Goal: Information Seeking & Learning: Learn about a topic

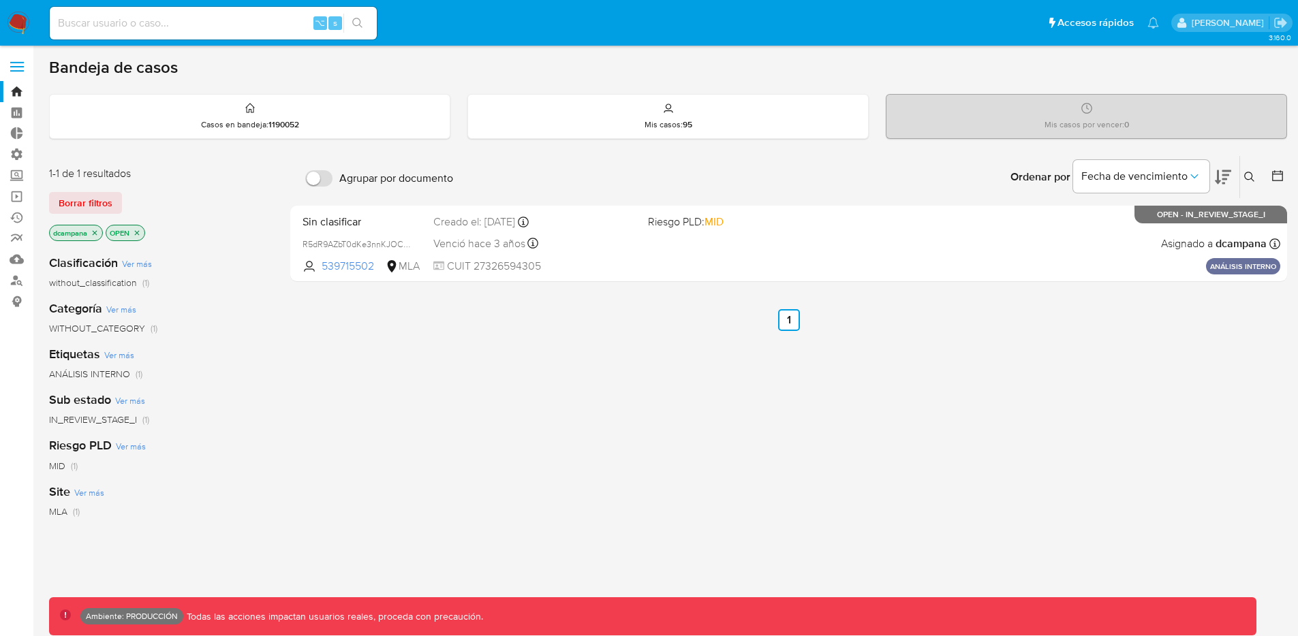
click at [226, 27] on input at bounding box center [213, 23] width 327 height 18
type input "pichicamapana2007"
click at [20, 72] on label at bounding box center [17, 66] width 34 height 29
click at [0, 0] on input "checkbox" at bounding box center [0, 0] width 0 height 0
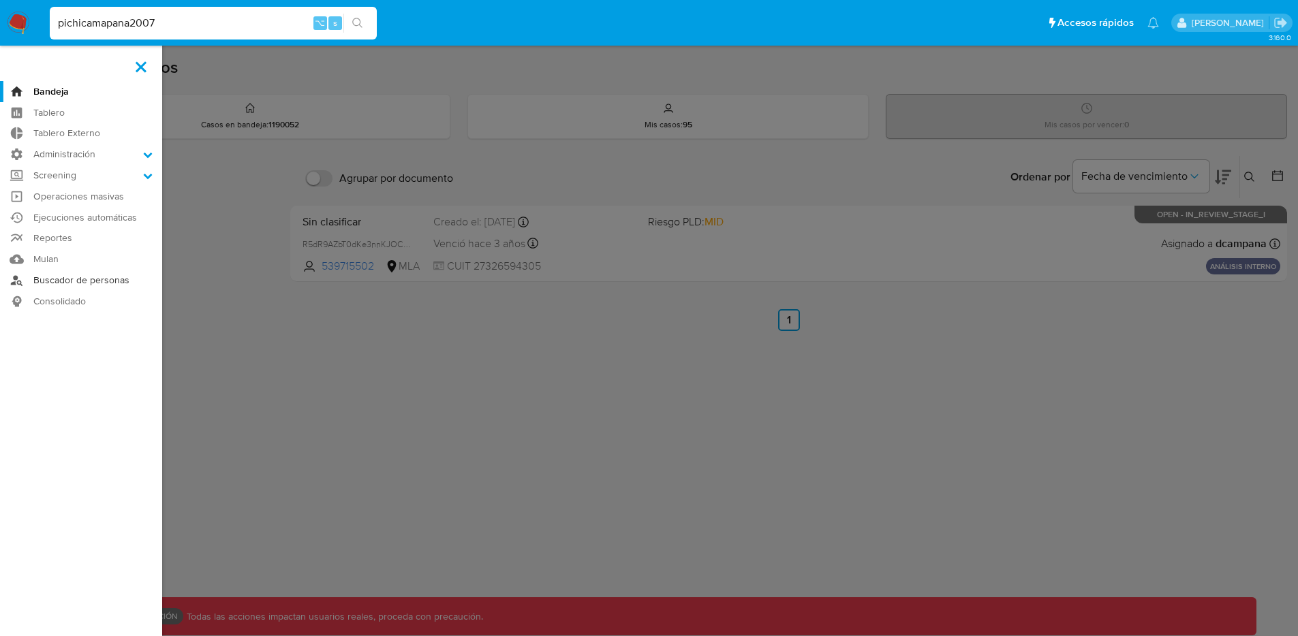
click at [82, 281] on link "Buscador de personas" at bounding box center [81, 280] width 162 height 21
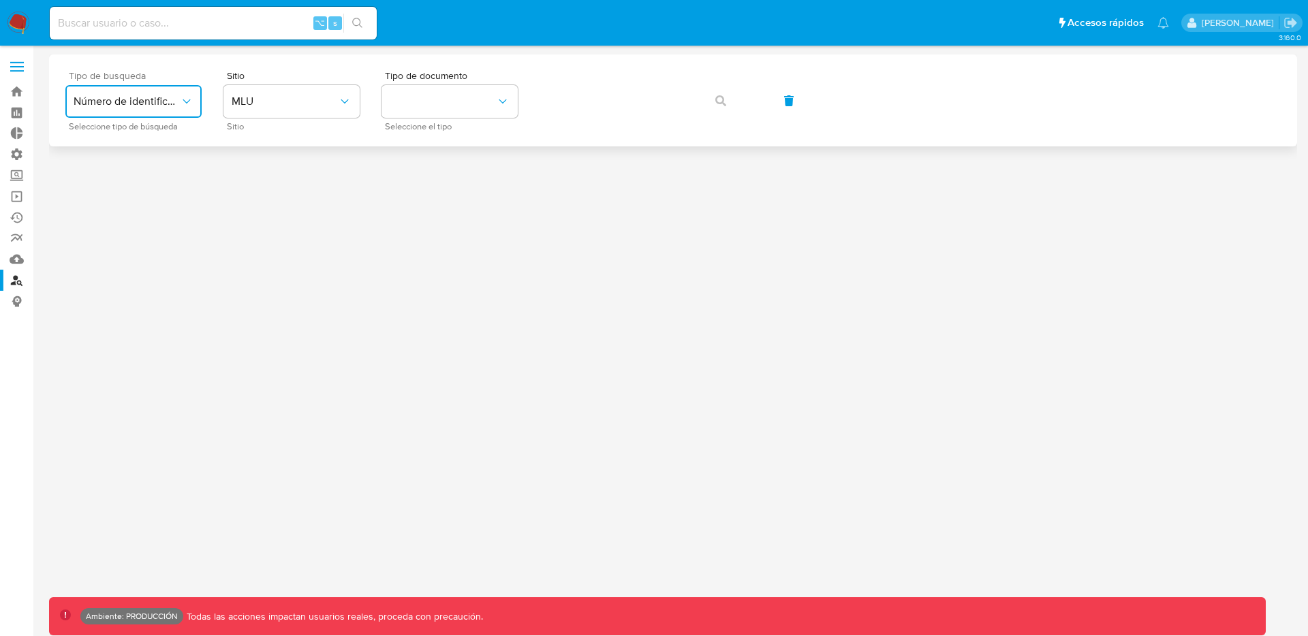
click at [183, 107] on icon "typeSearch" at bounding box center [187, 102] width 14 height 14
click at [229, 96] on button "MLU" at bounding box center [291, 101] width 136 height 33
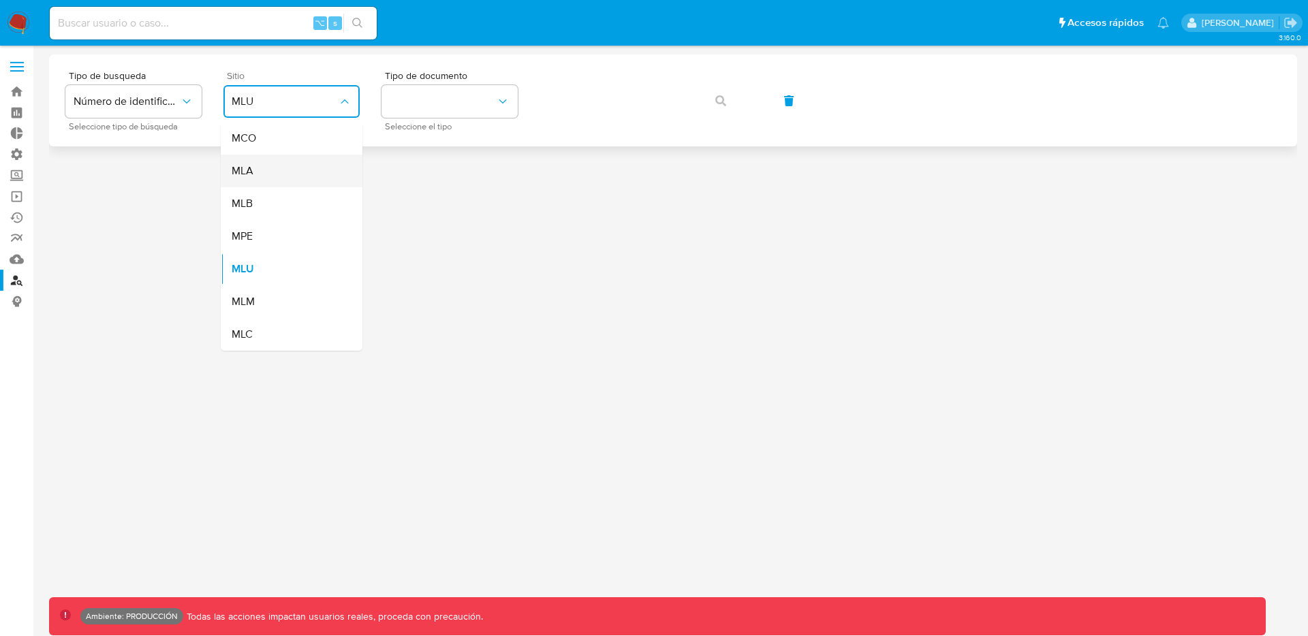
click at [266, 183] on div "MLA" at bounding box center [288, 171] width 112 height 33
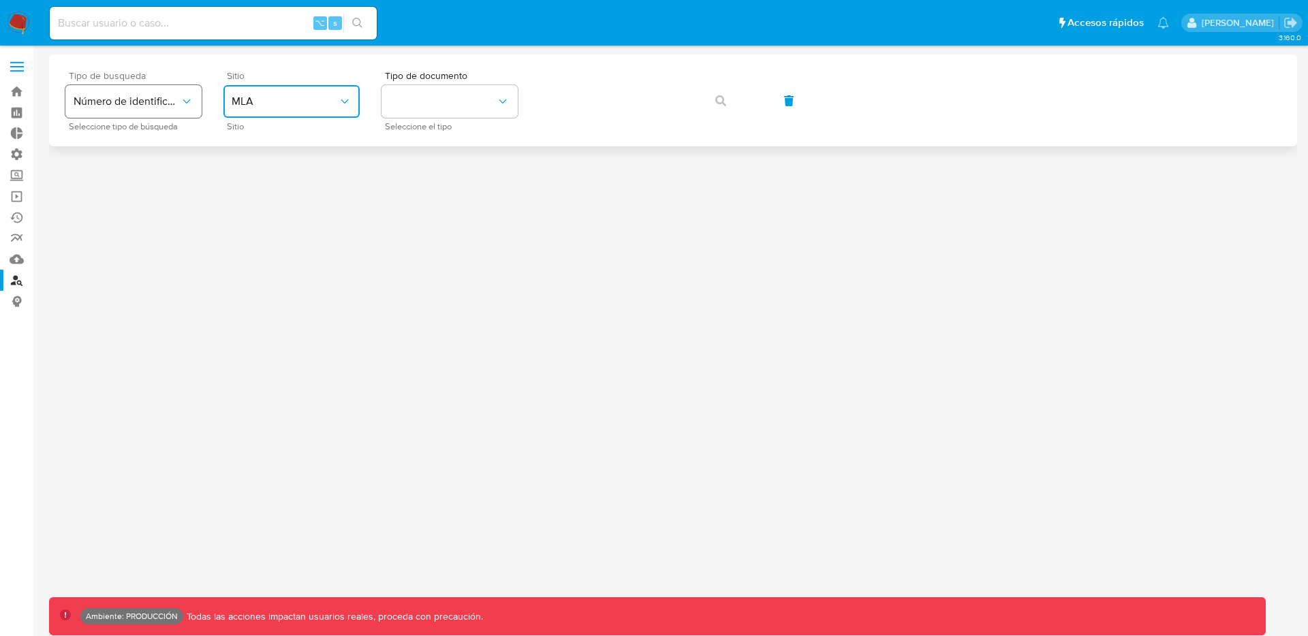
click at [174, 101] on span "Número de identificación" at bounding box center [127, 102] width 106 height 14
click at [151, 148] on span "Número de identificación" at bounding box center [130, 144] width 112 height 27
click at [326, 104] on button "site_id" at bounding box center [291, 101] width 136 height 33
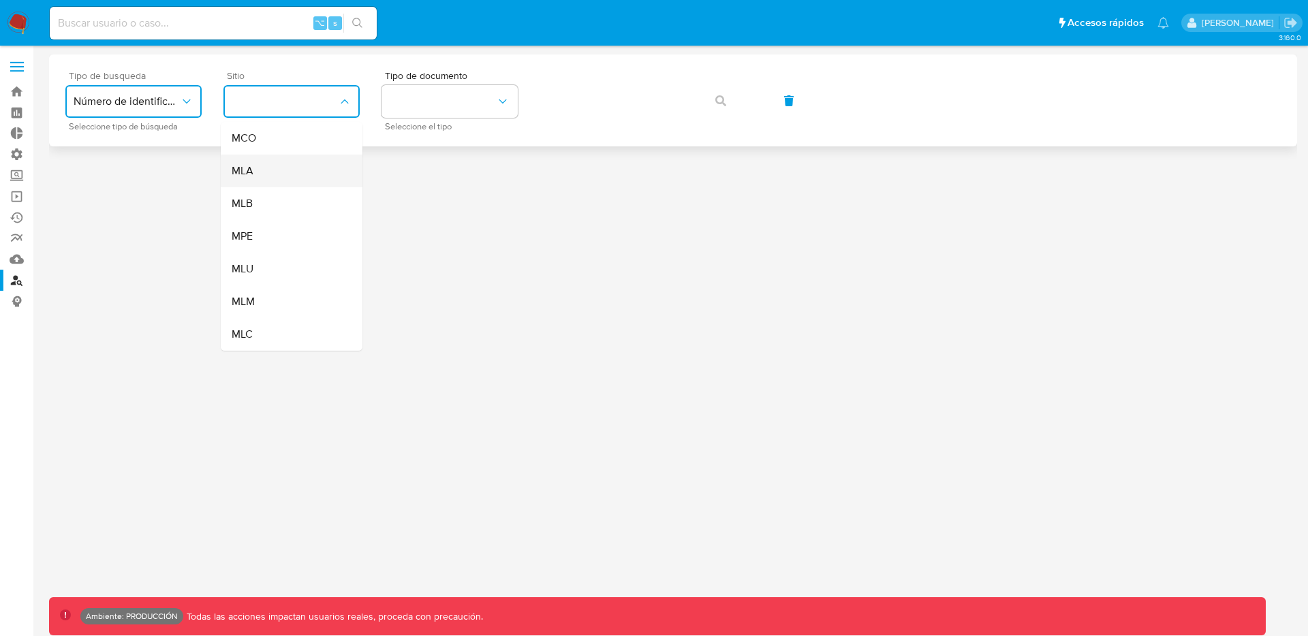
click at [303, 161] on div "MLA" at bounding box center [288, 171] width 112 height 33
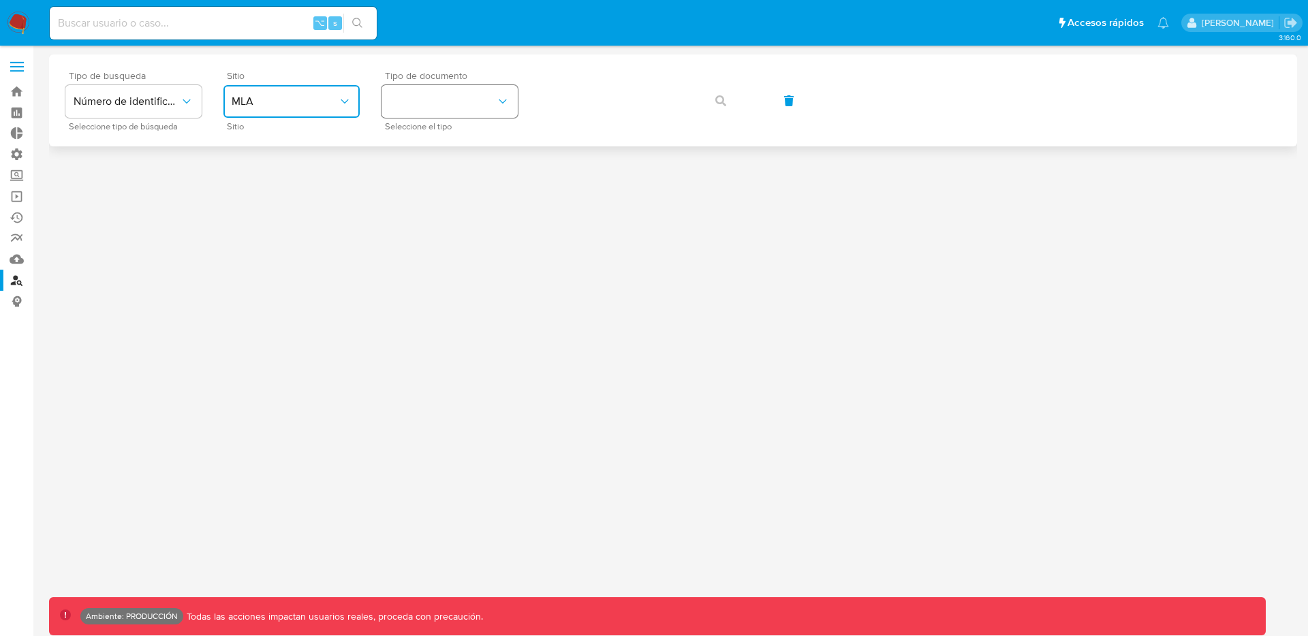
click at [451, 97] on button "identificationType" at bounding box center [449, 101] width 136 height 33
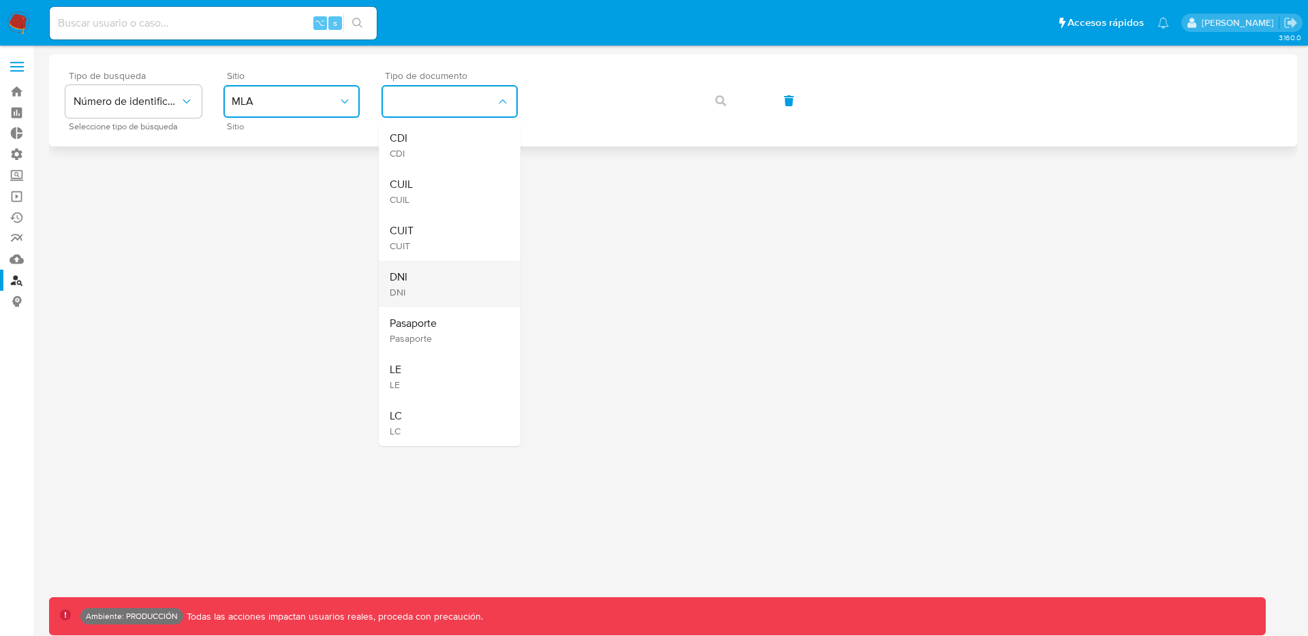
click at [448, 265] on div "DNI DNI" at bounding box center [446, 284] width 112 height 46
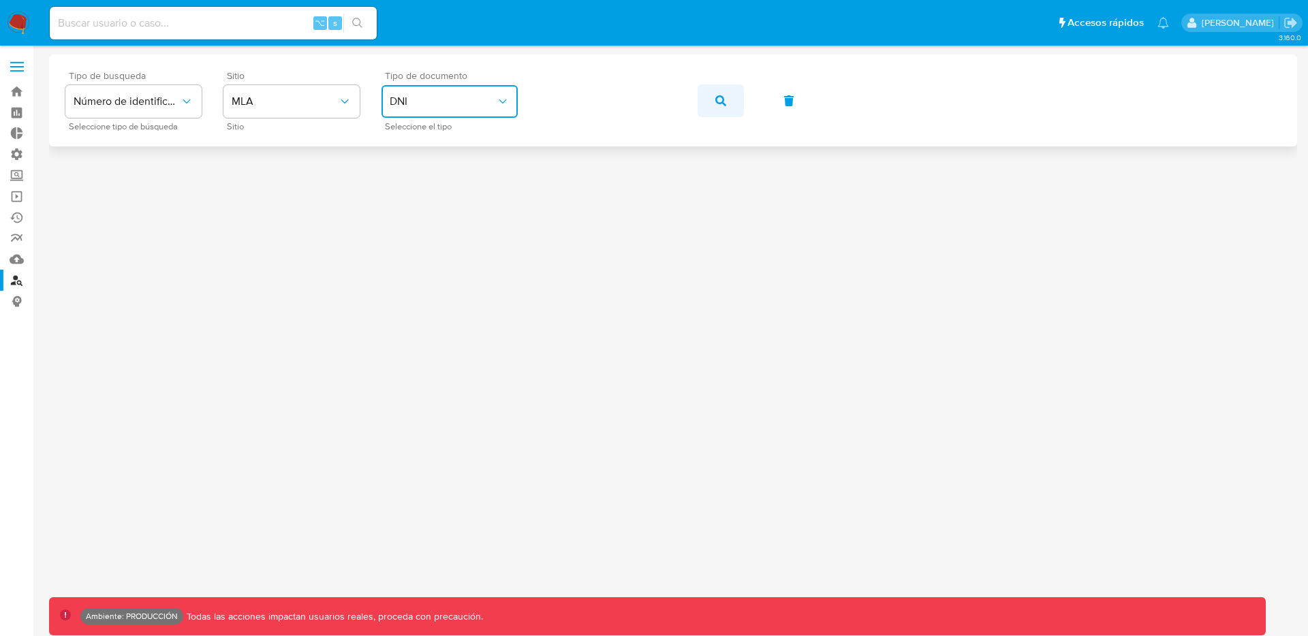
click at [719, 107] on span "button" at bounding box center [720, 101] width 11 height 30
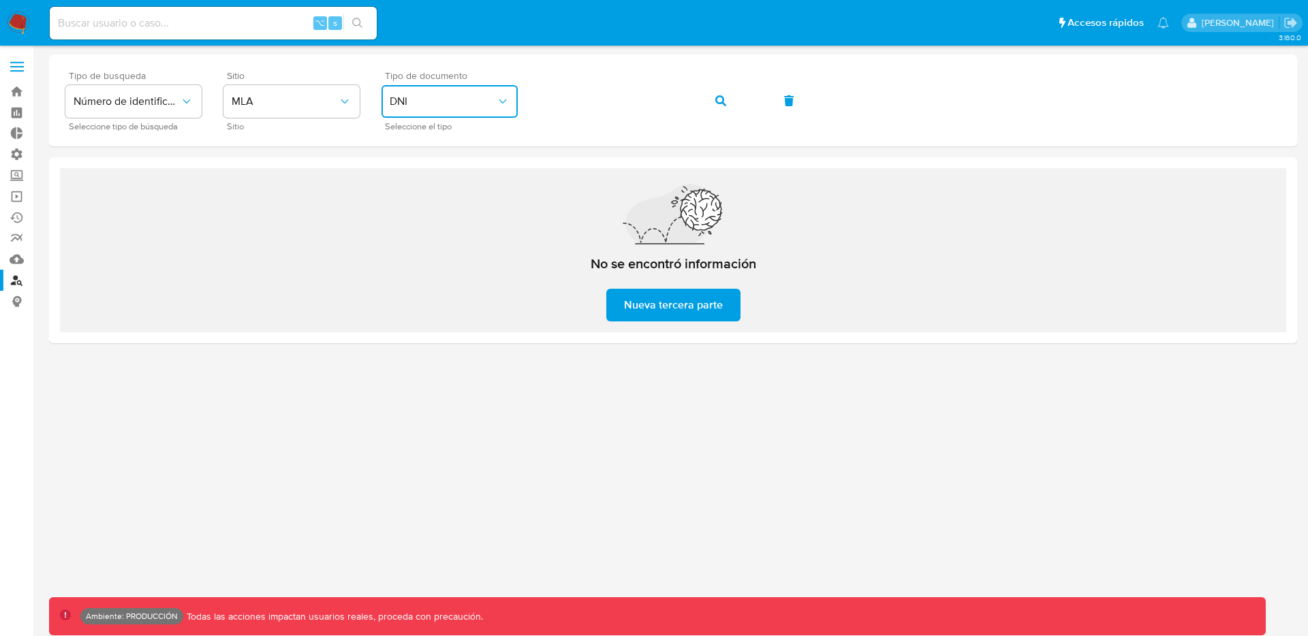
click at [421, 106] on span "DNI" at bounding box center [443, 102] width 106 height 14
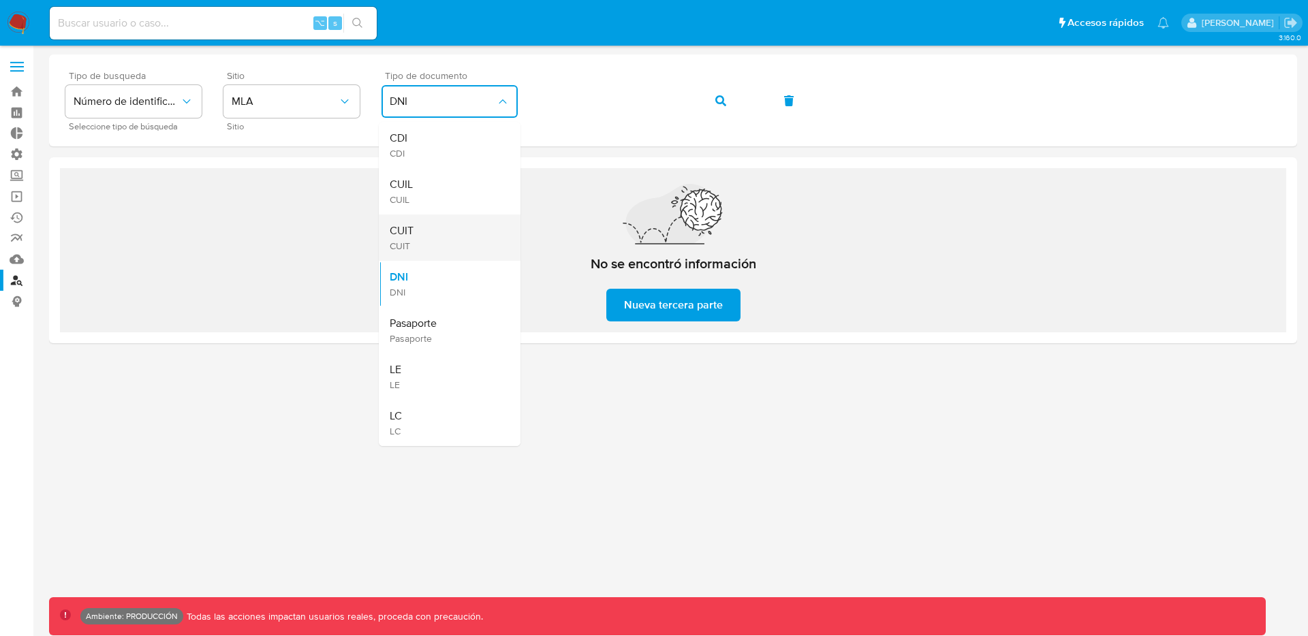
click at [428, 221] on div "CUIT CUIT" at bounding box center [446, 238] width 112 height 46
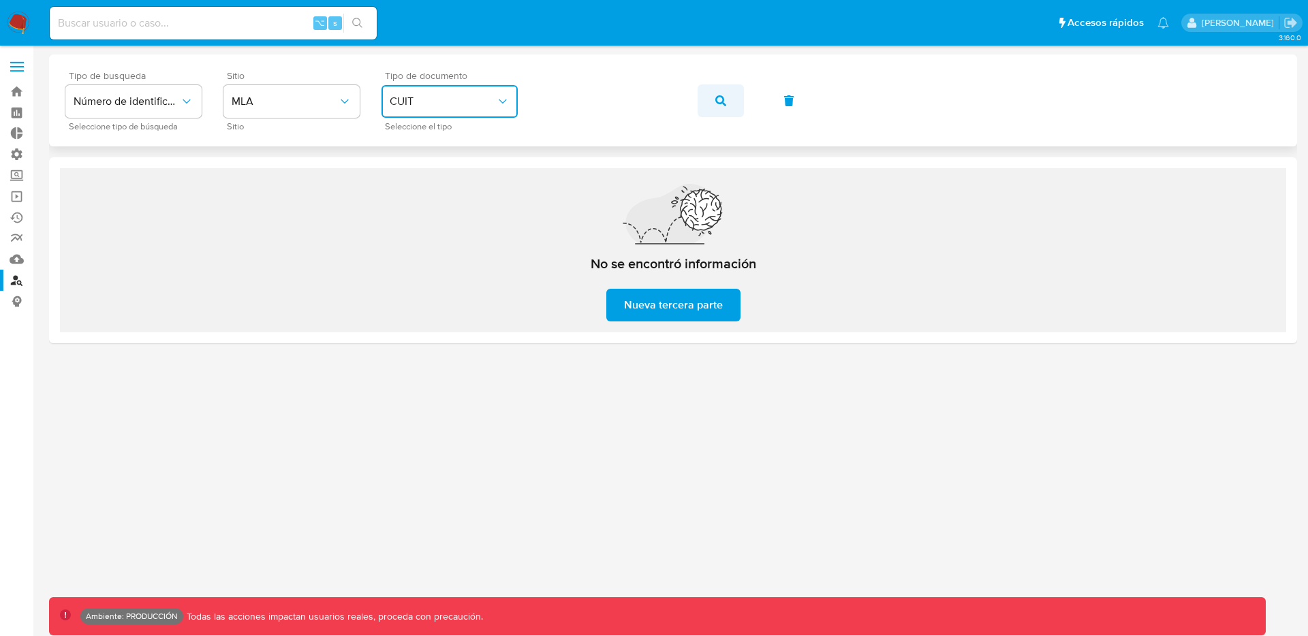
click at [710, 104] on button "button" at bounding box center [720, 100] width 46 height 33
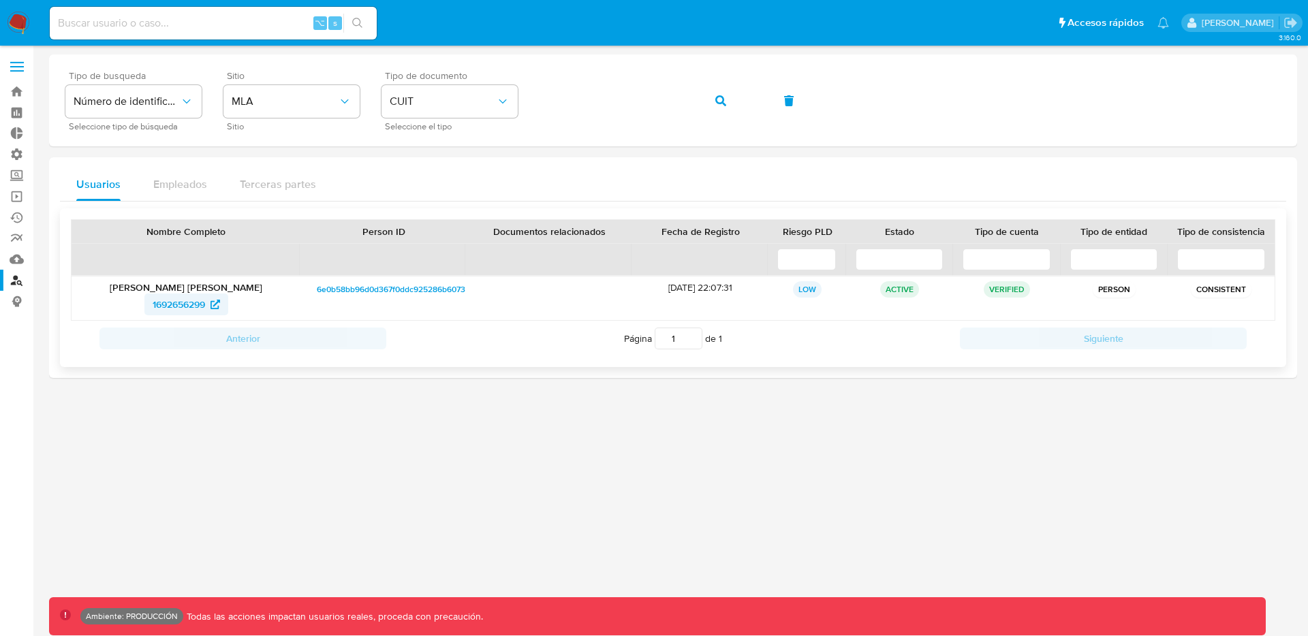
click at [189, 308] on span "1692656299" at bounding box center [179, 305] width 52 height 22
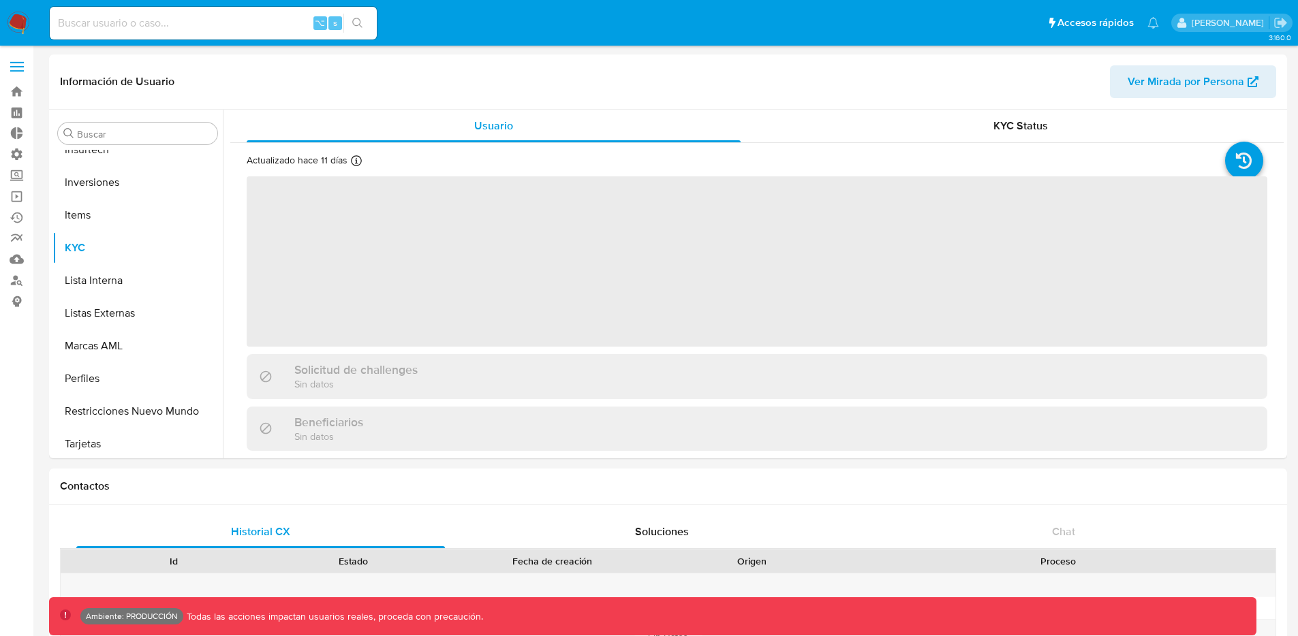
scroll to position [641, 0]
select select "10"
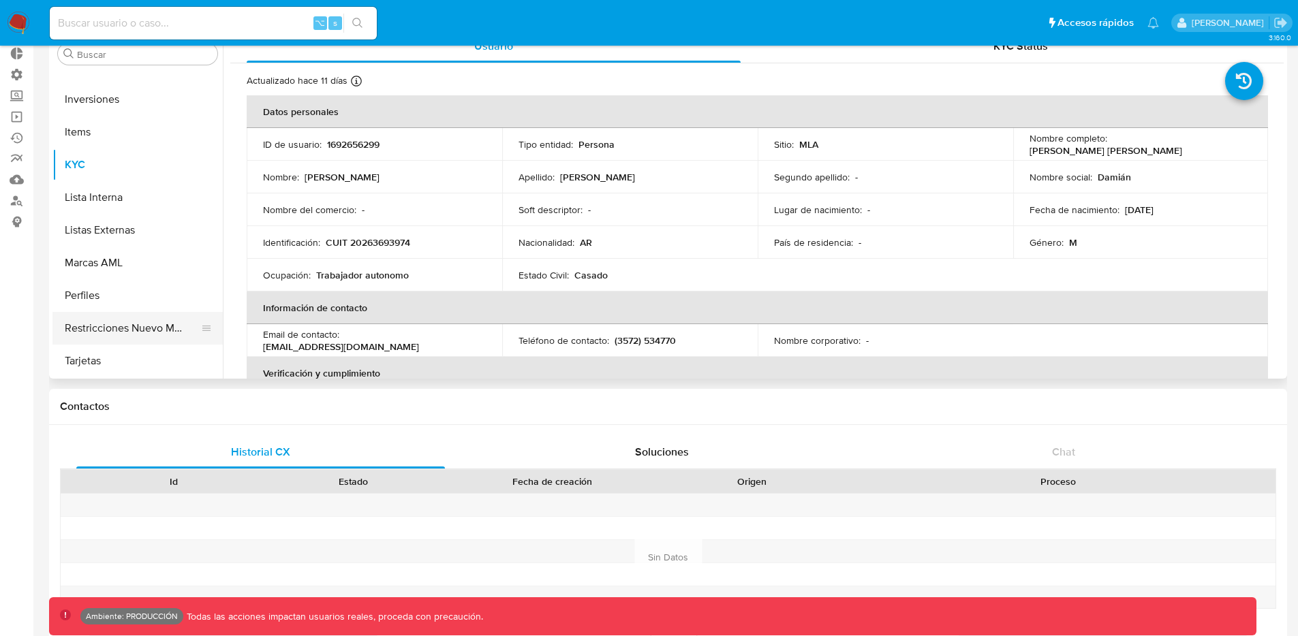
scroll to position [89, 0]
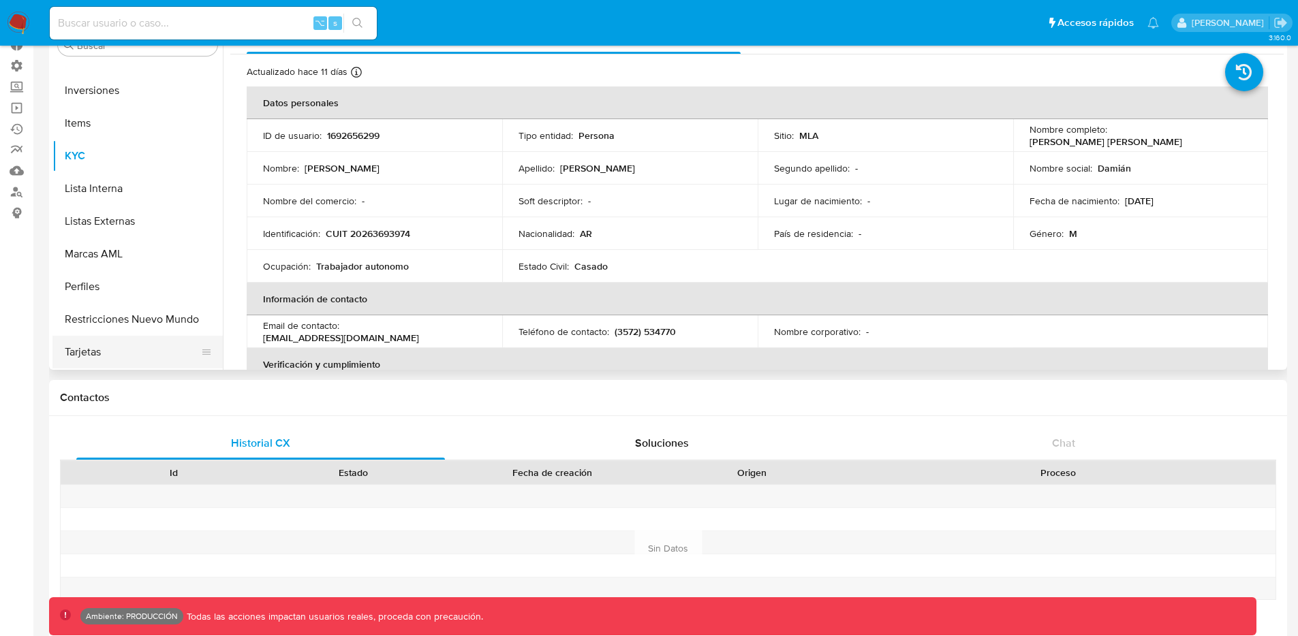
click at [146, 341] on button "Tarjetas" at bounding box center [131, 352] width 159 height 33
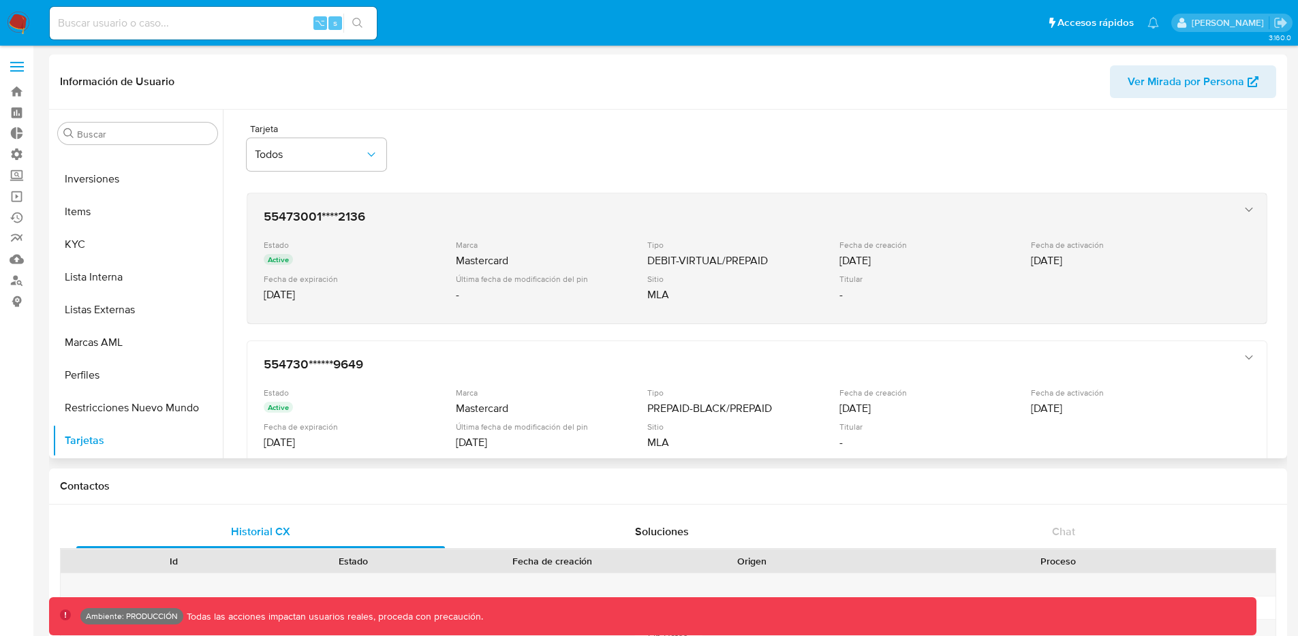
scroll to position [0, 0]
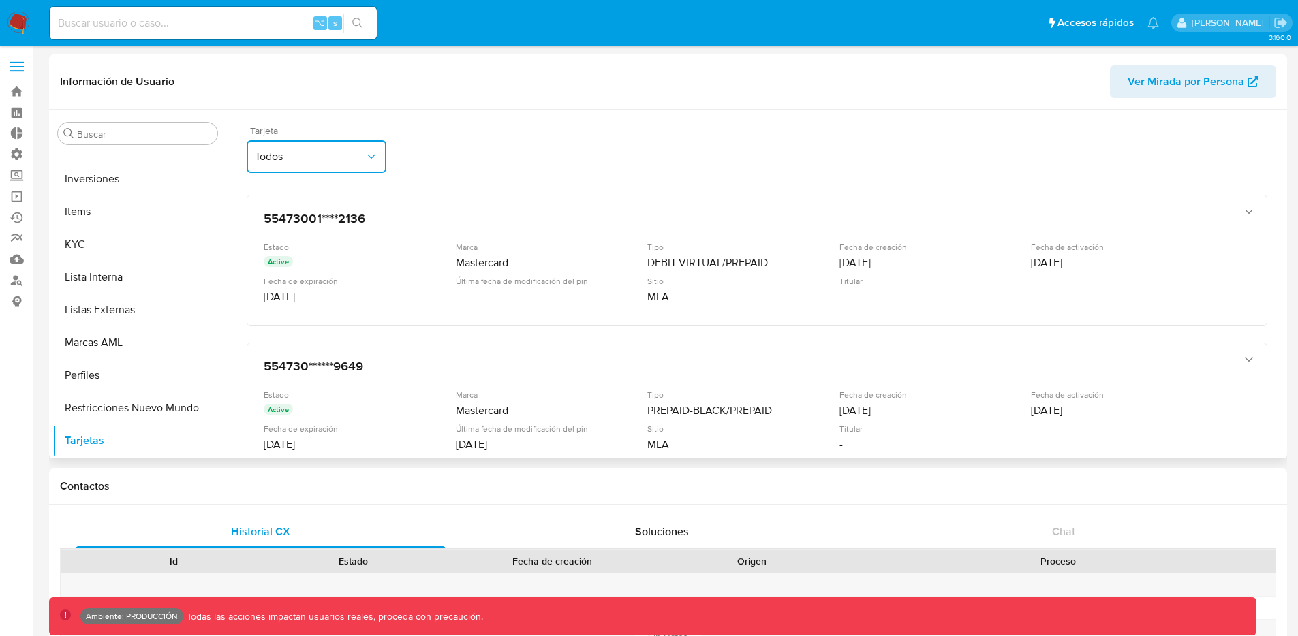
click at [338, 151] on span "Todos" at bounding box center [310, 157] width 110 height 14
click at [467, 140] on div "Tarjeta Todos Todos 55473001****2136 554730******9649" at bounding box center [752, 152] width 1010 height 52
click at [187, 20] on input at bounding box center [213, 23] width 327 height 18
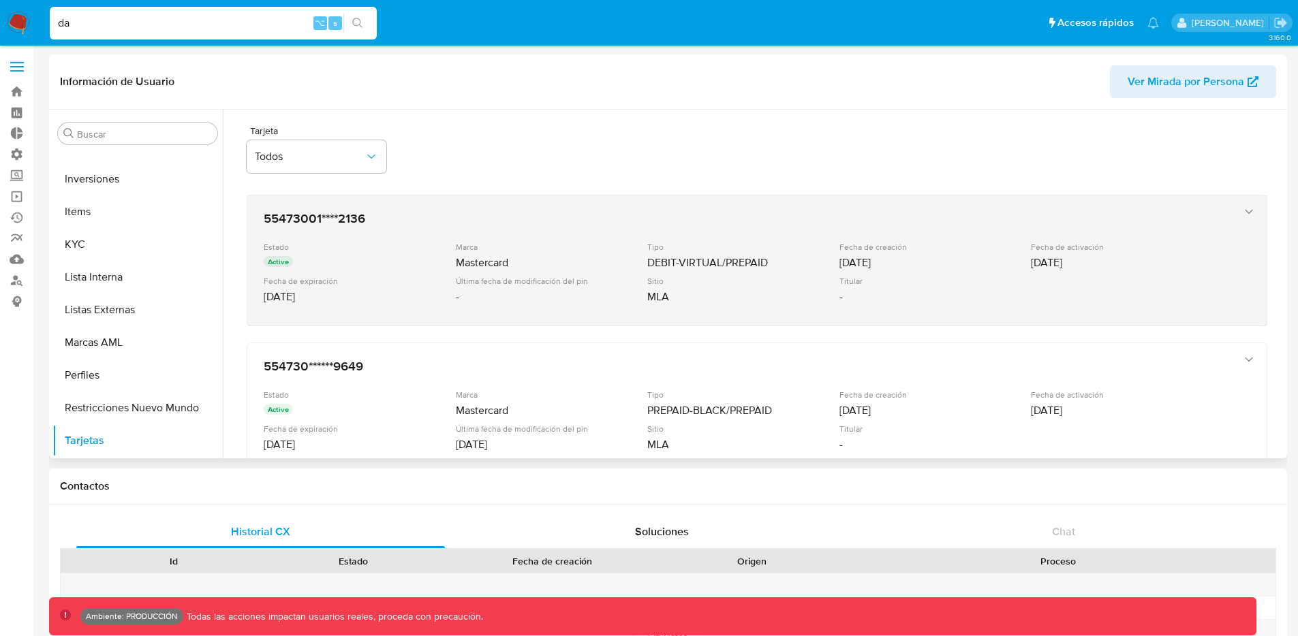
type input "d"
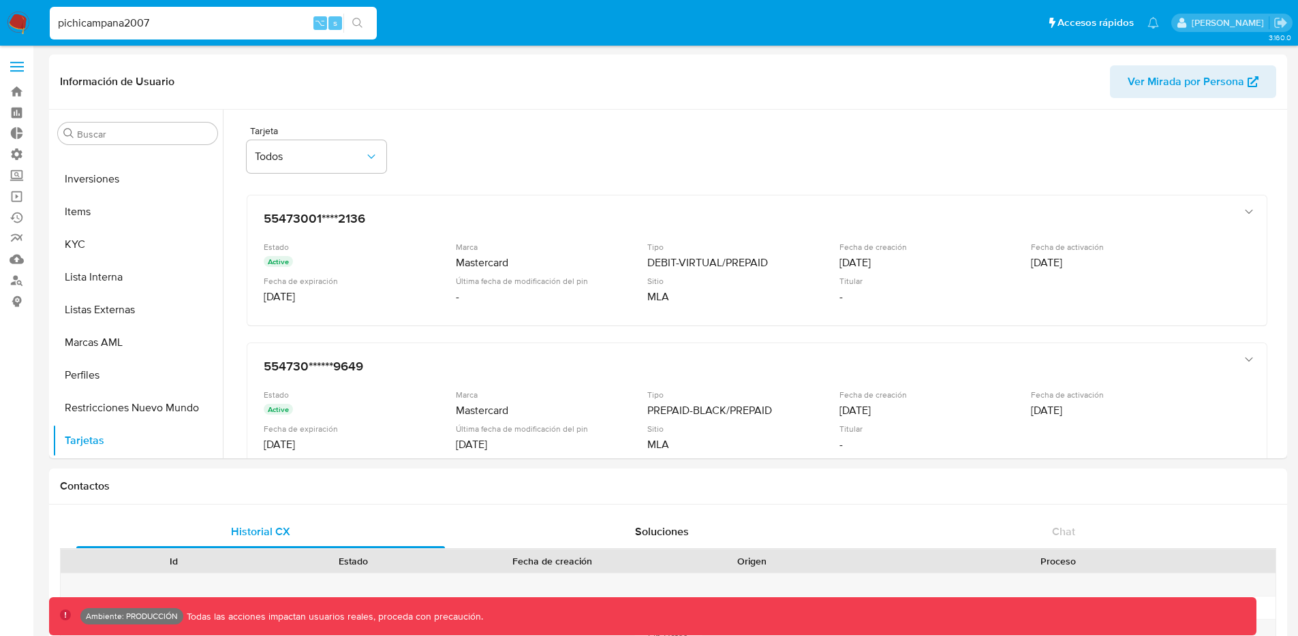
type input "pichicampana2007"
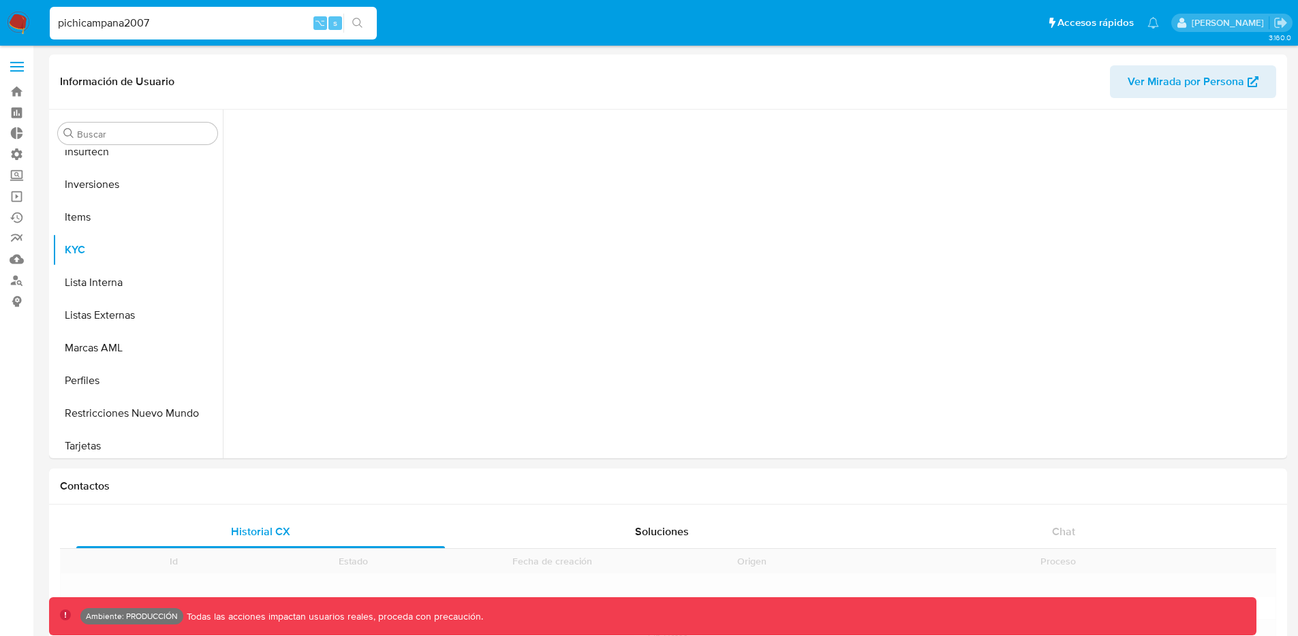
scroll to position [641, 0]
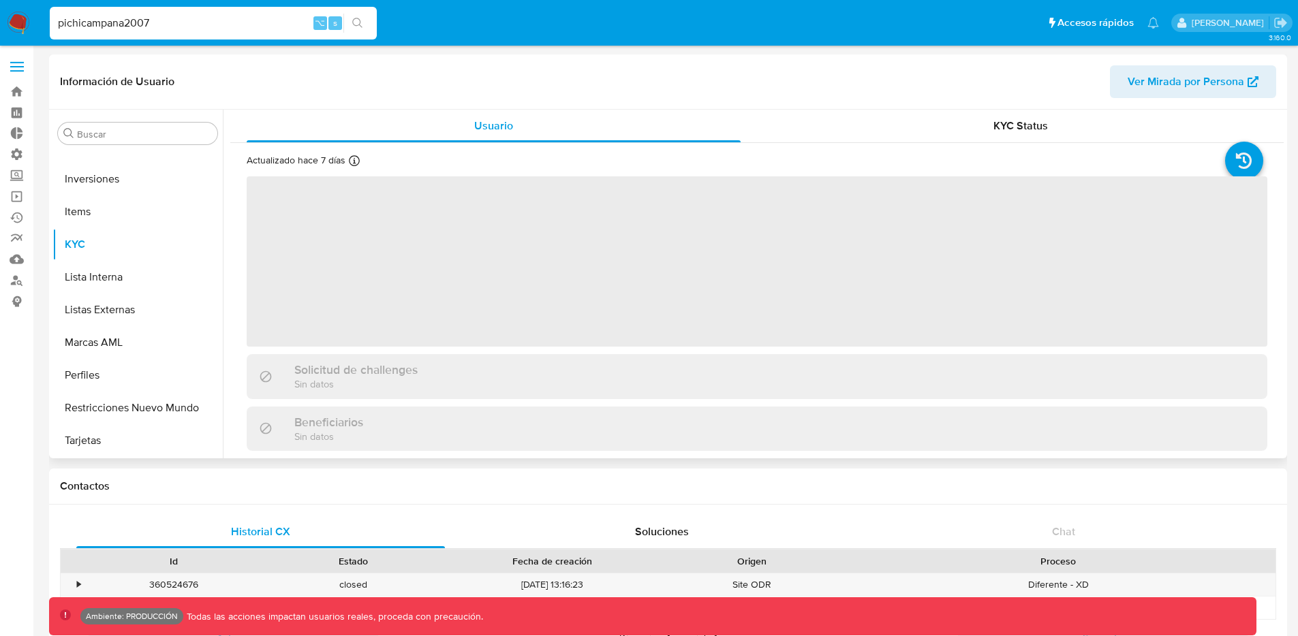
select select "10"
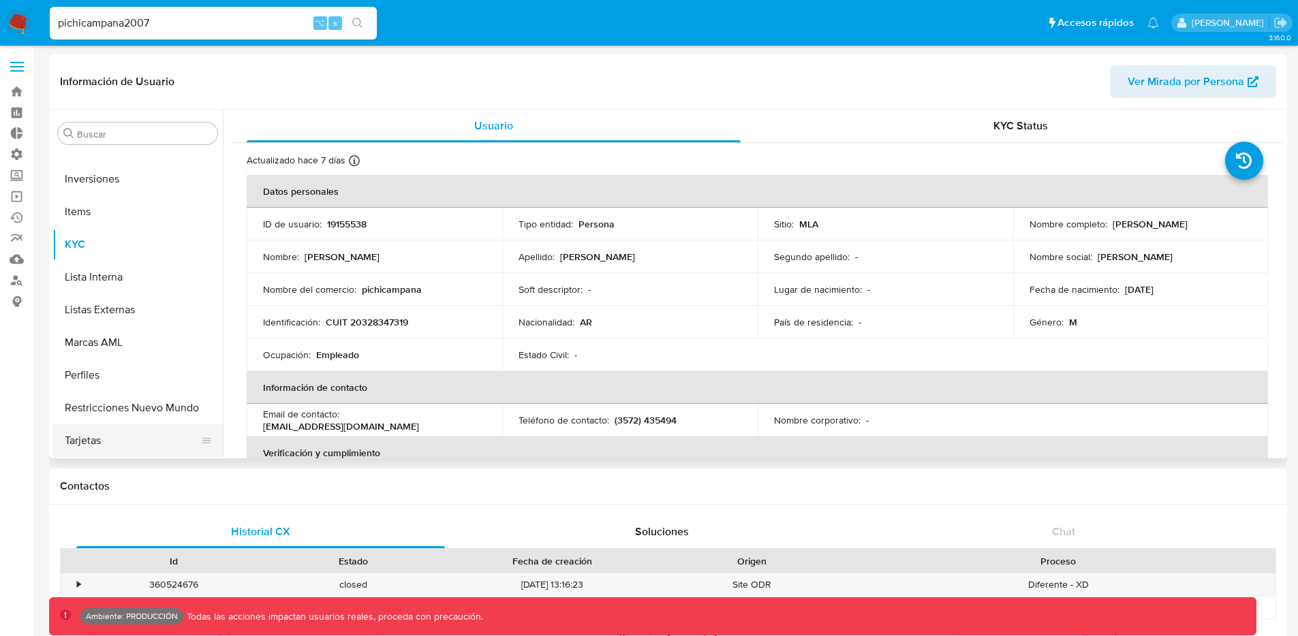
click at [116, 431] on button "Tarjetas" at bounding box center [131, 440] width 159 height 33
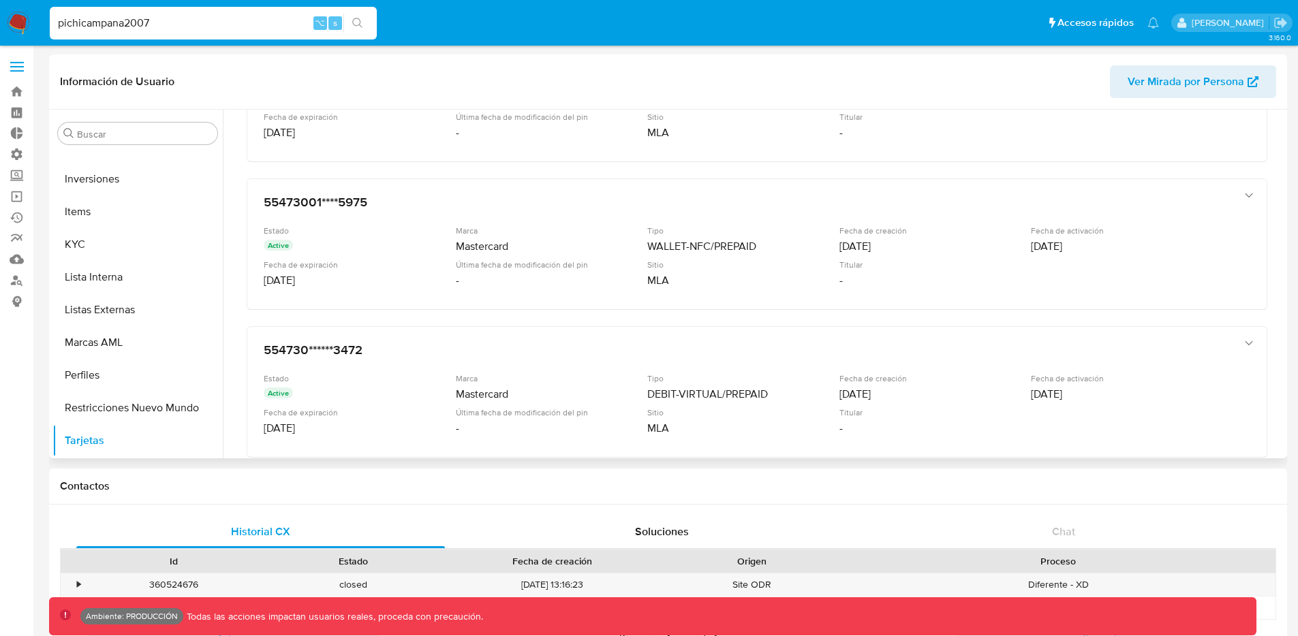
scroll to position [542, 0]
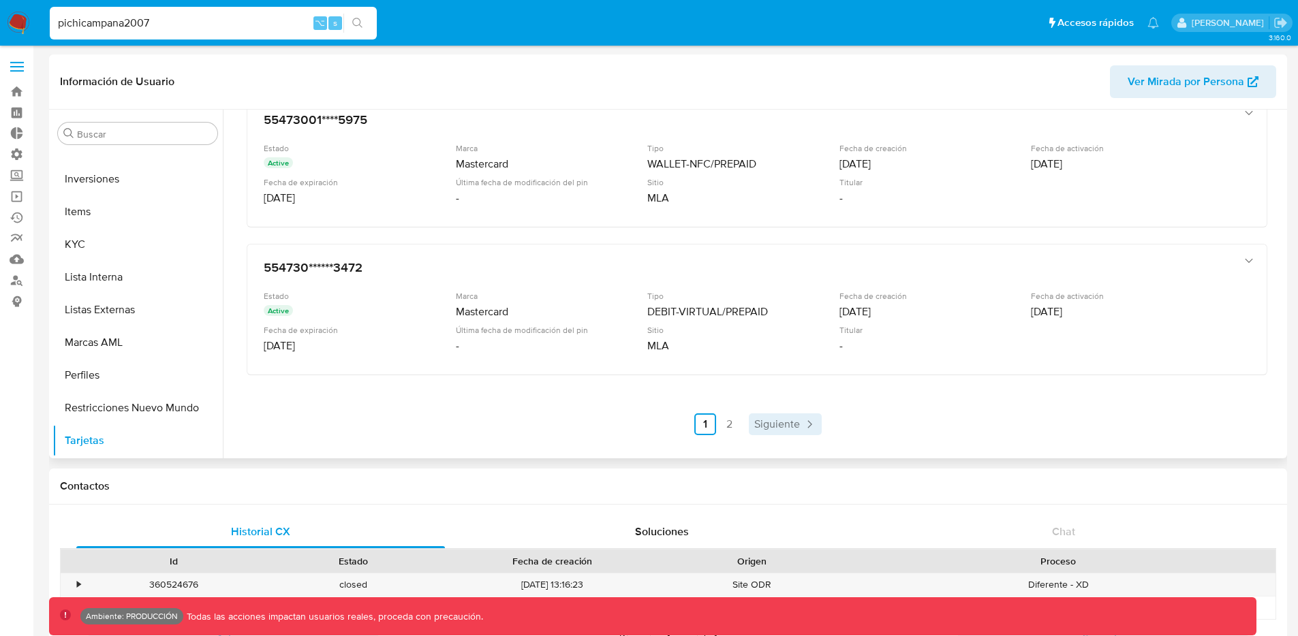
click at [770, 422] on span "Siguiente" at bounding box center [777, 424] width 46 height 11
click at [748, 420] on span "Anterior" at bounding box center [737, 424] width 39 height 11
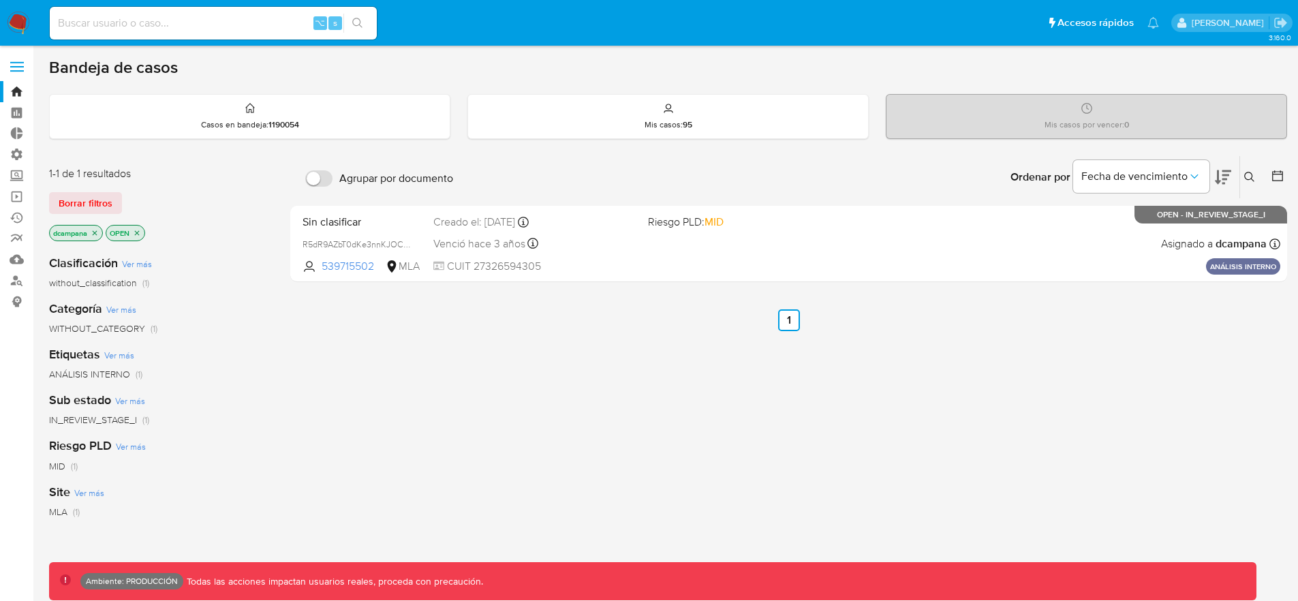
click at [15, 59] on label at bounding box center [17, 66] width 34 height 29
click at [0, 0] on input "checkbox" at bounding box center [0, 0] width 0 height 0
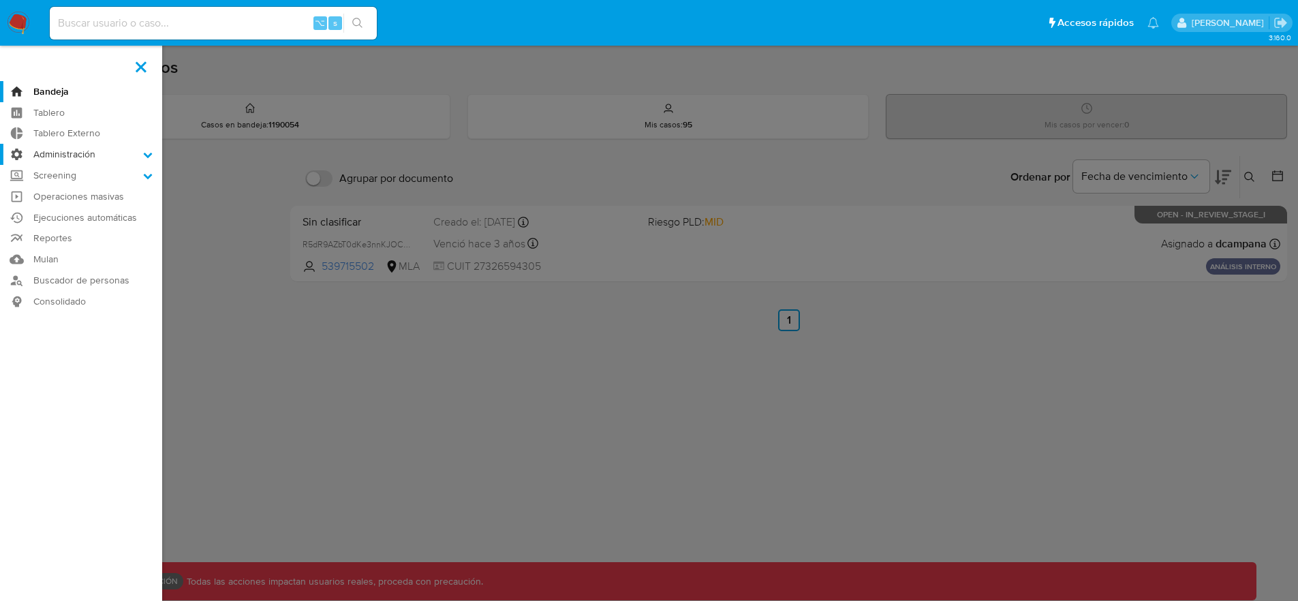
click at [69, 153] on label "Administración" at bounding box center [81, 154] width 162 height 21
click at [0, 0] on input "Administración" at bounding box center [0, 0] width 0 height 0
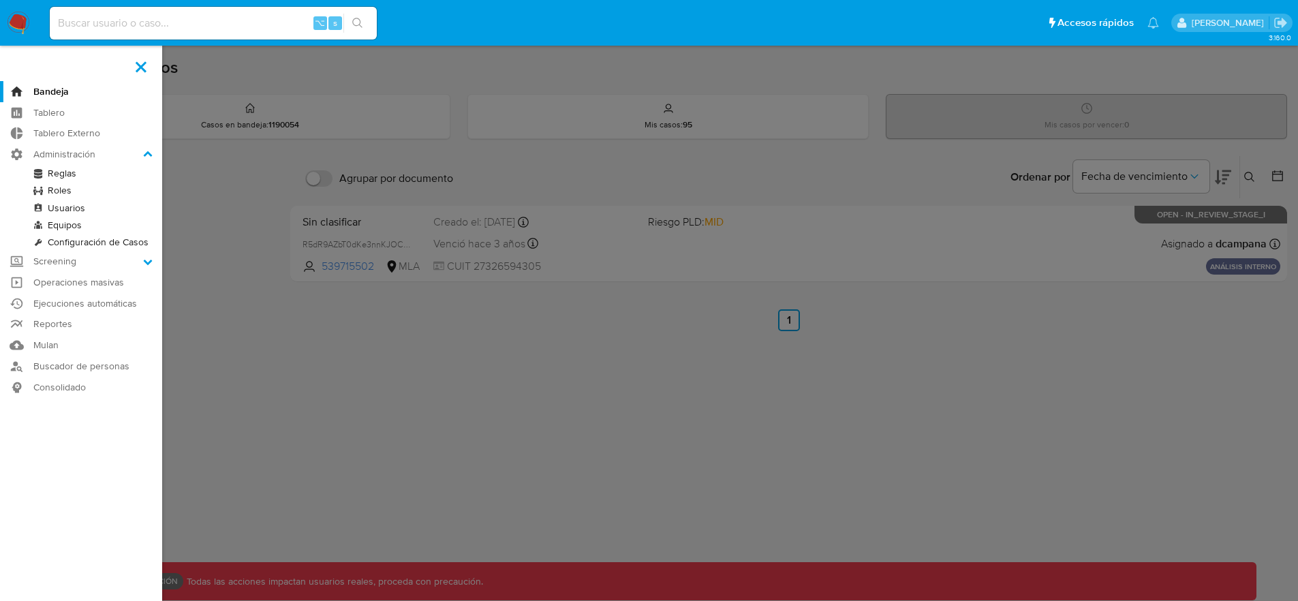
click at [65, 166] on link "Reglas" at bounding box center [81, 173] width 162 height 17
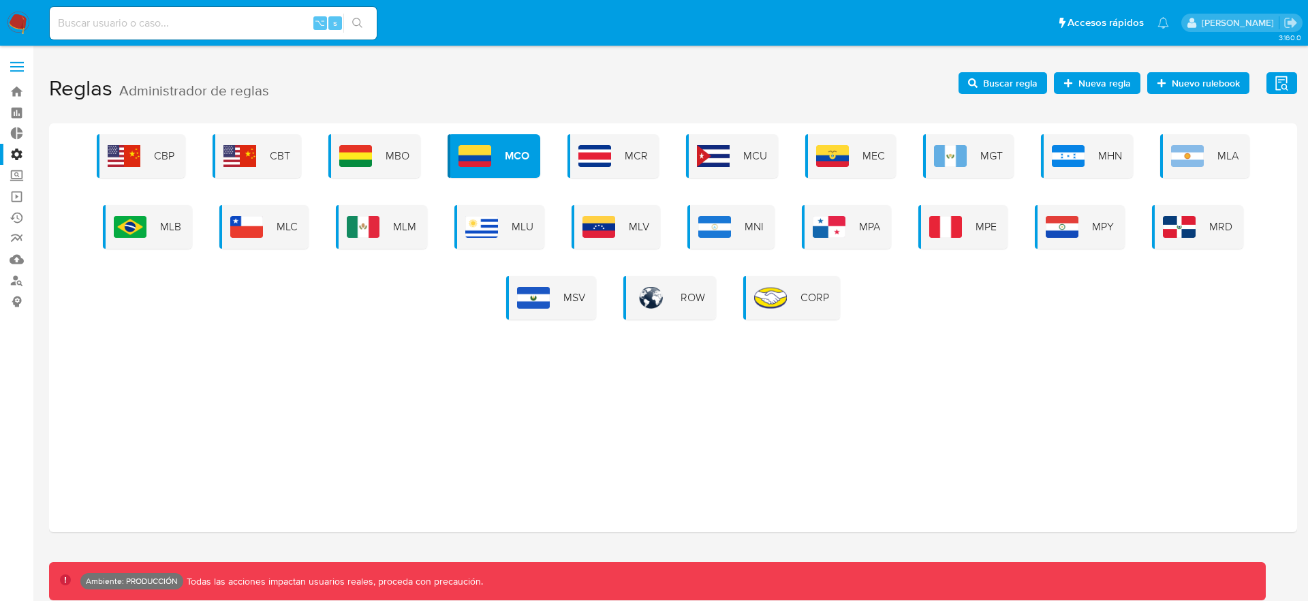
click at [979, 88] on span "Buscar regla" at bounding box center [1002, 83] width 69 height 19
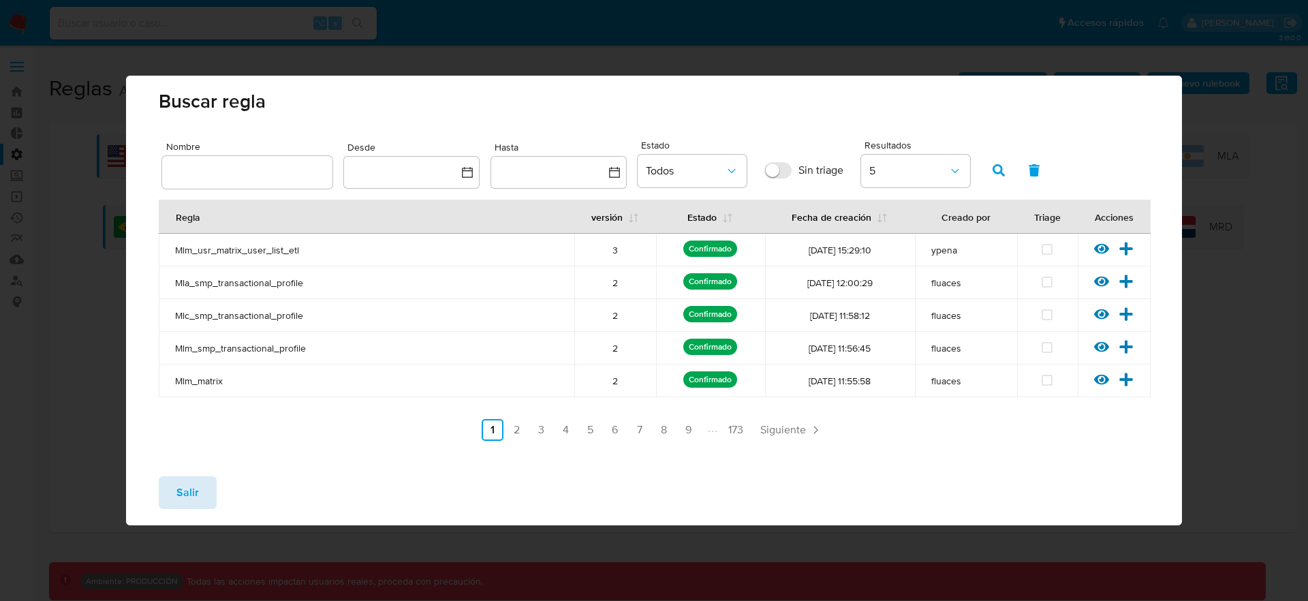
click at [198, 488] on button "Salir" at bounding box center [188, 492] width 58 height 33
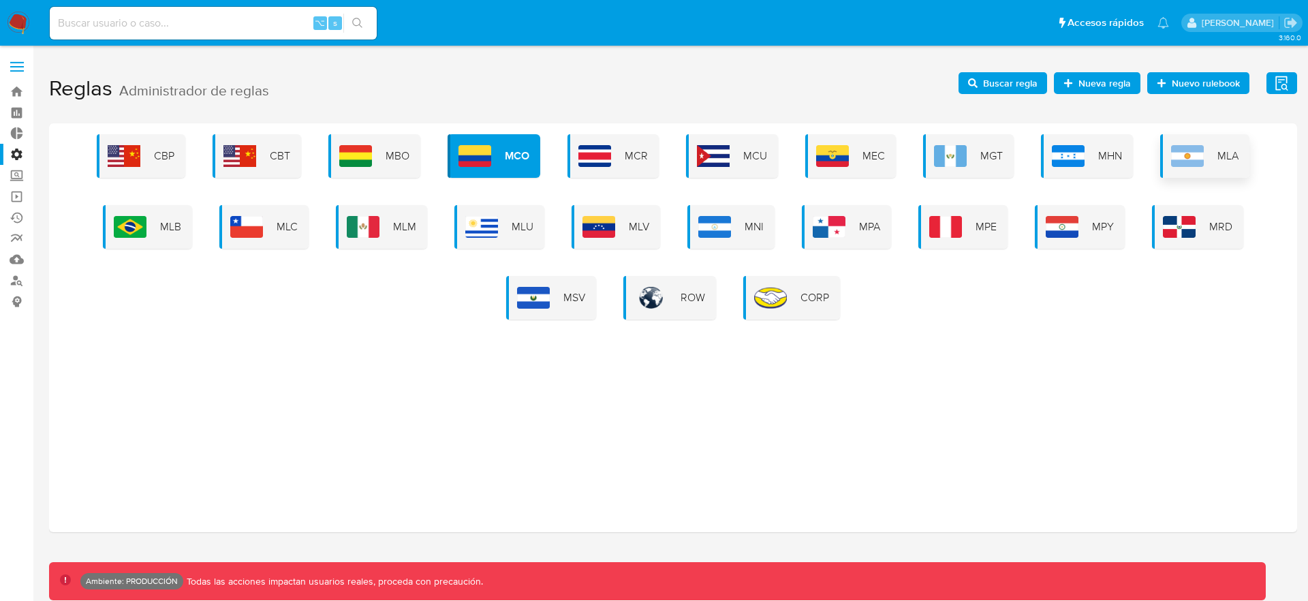
click at [1227, 142] on div "MLA" at bounding box center [1204, 156] width 89 height 44
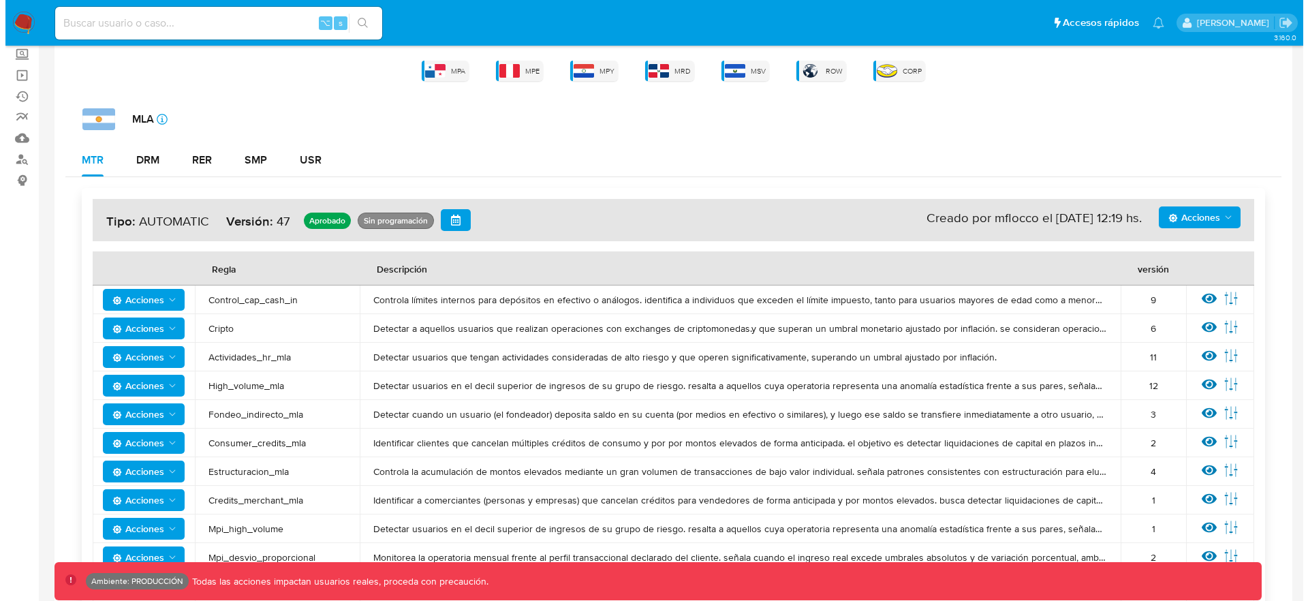
scroll to position [131, 0]
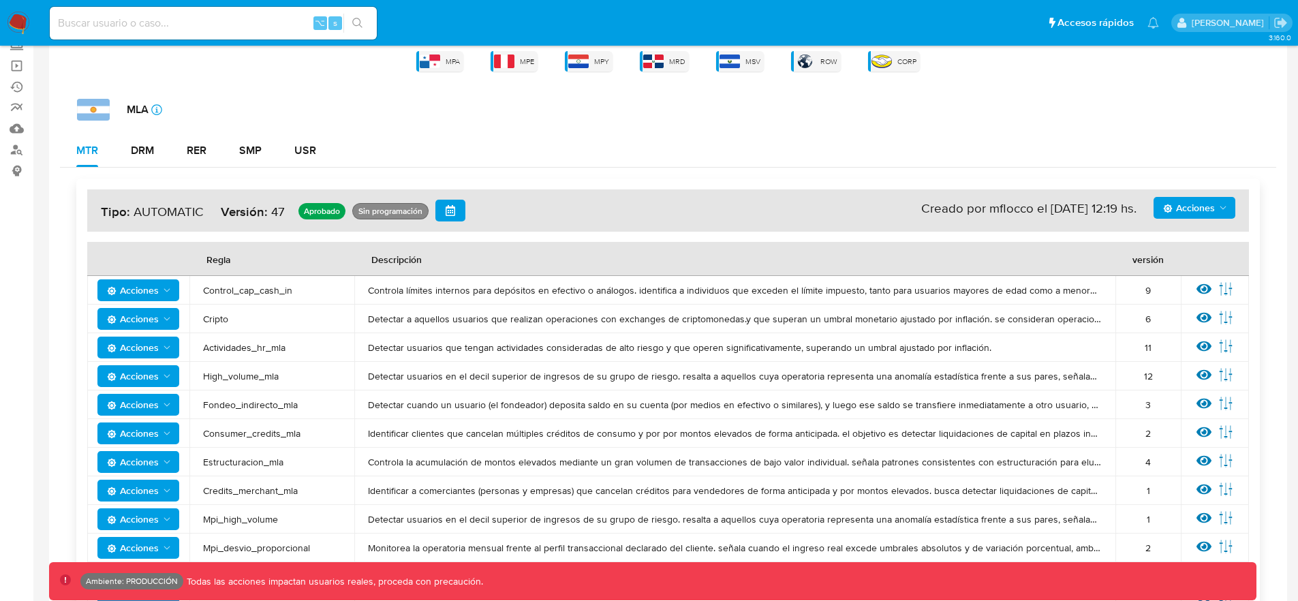
click at [1216, 204] on span "Acciones" at bounding box center [1195, 207] width 65 height 19
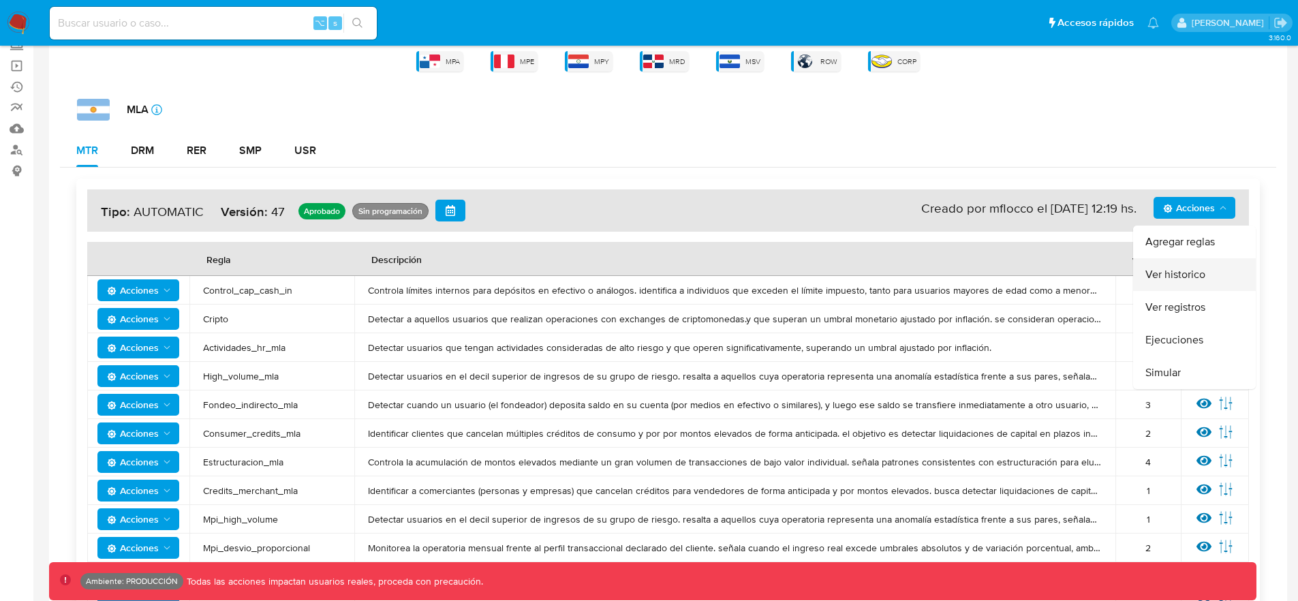
click at [1205, 275] on button "Ver historico" at bounding box center [1194, 274] width 123 height 33
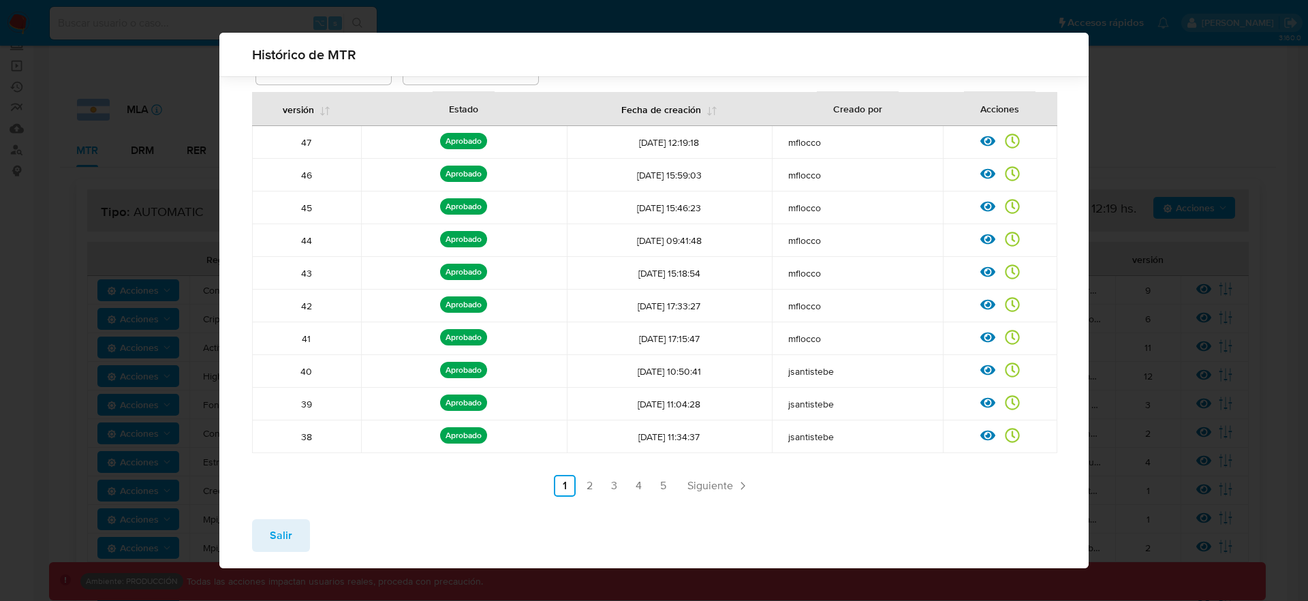
scroll to position [92, 0]
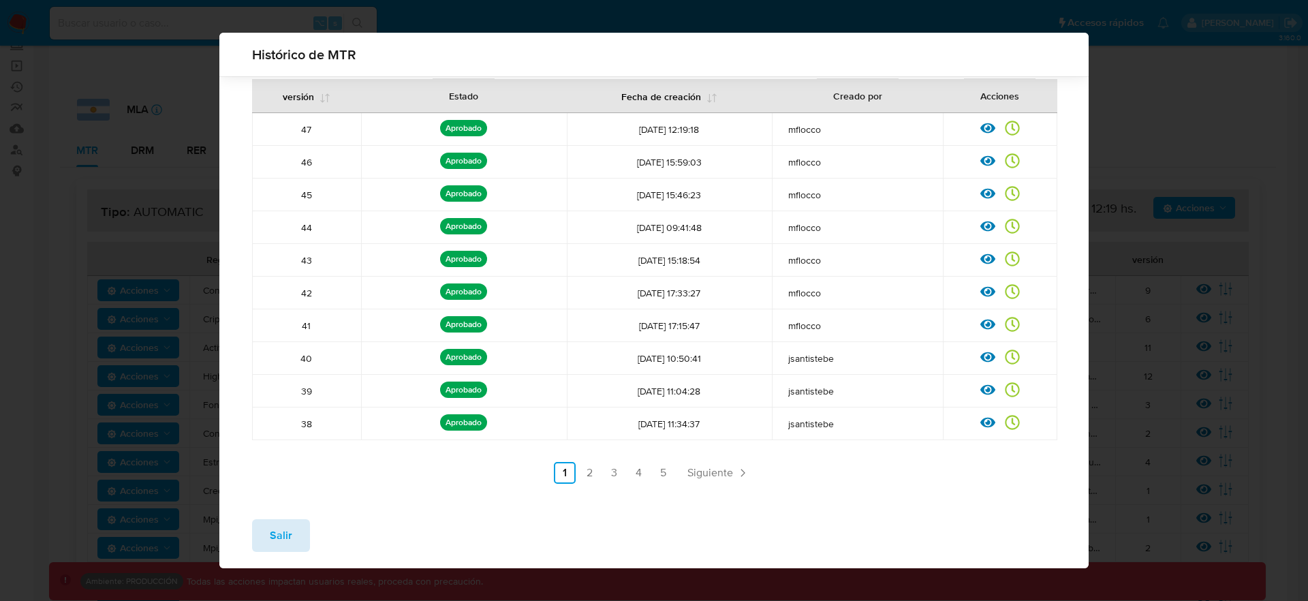
click at [300, 534] on button "Salir" at bounding box center [281, 535] width 58 height 33
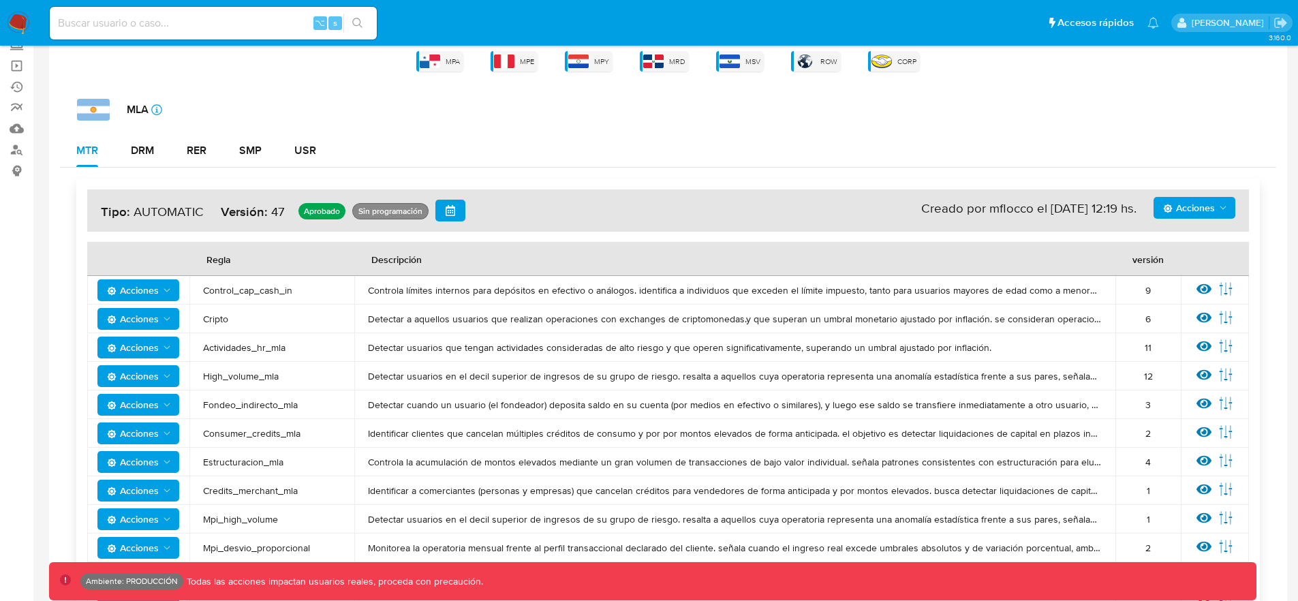
click at [167, 297] on span "Acciones" at bounding box center [139, 290] width 65 height 19
click at [146, 349] on button "Ver historico" at bounding box center [138, 357] width 123 height 33
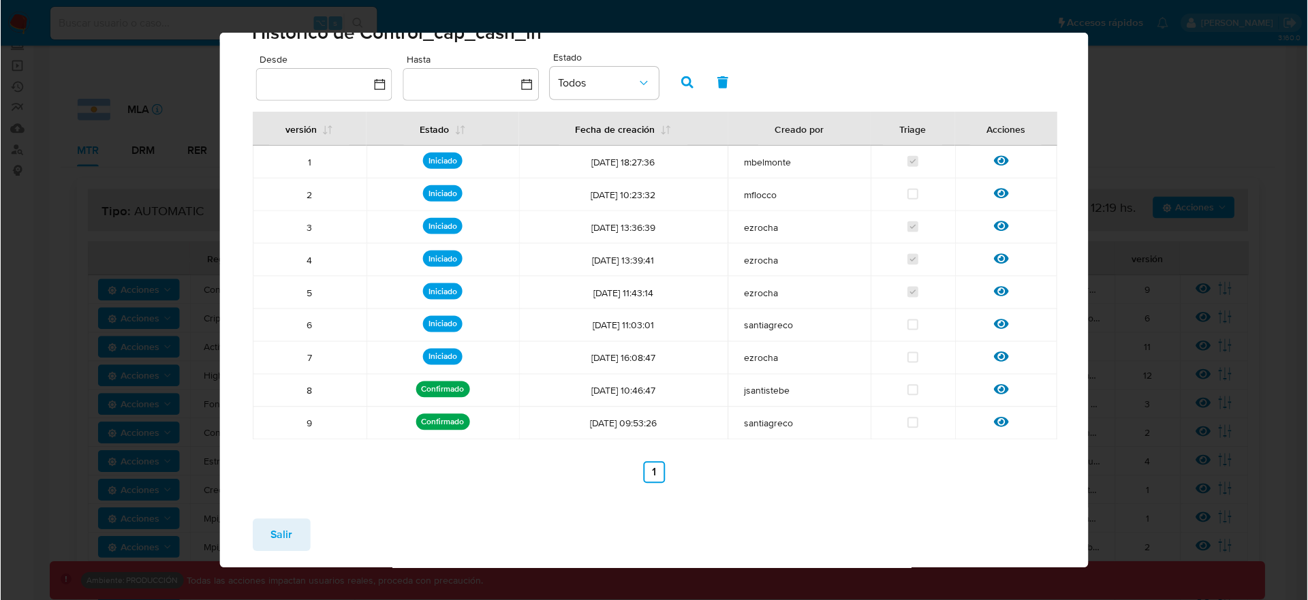
scroll to position [27, 0]
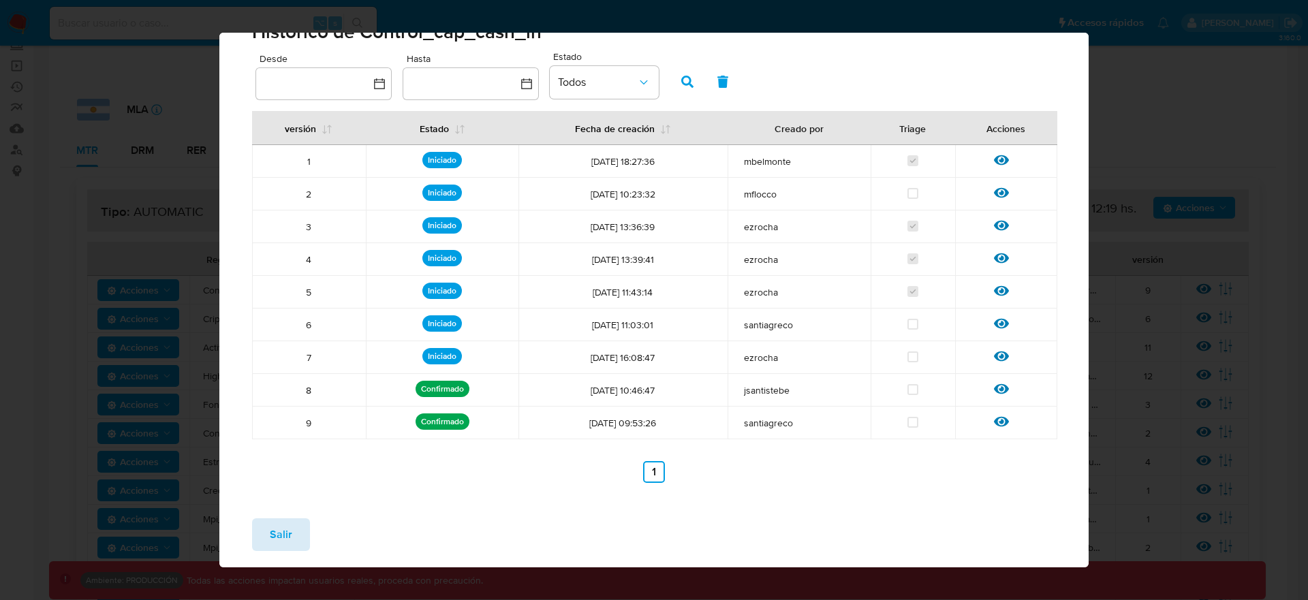
click at [280, 538] on span "Salir" at bounding box center [281, 535] width 22 height 30
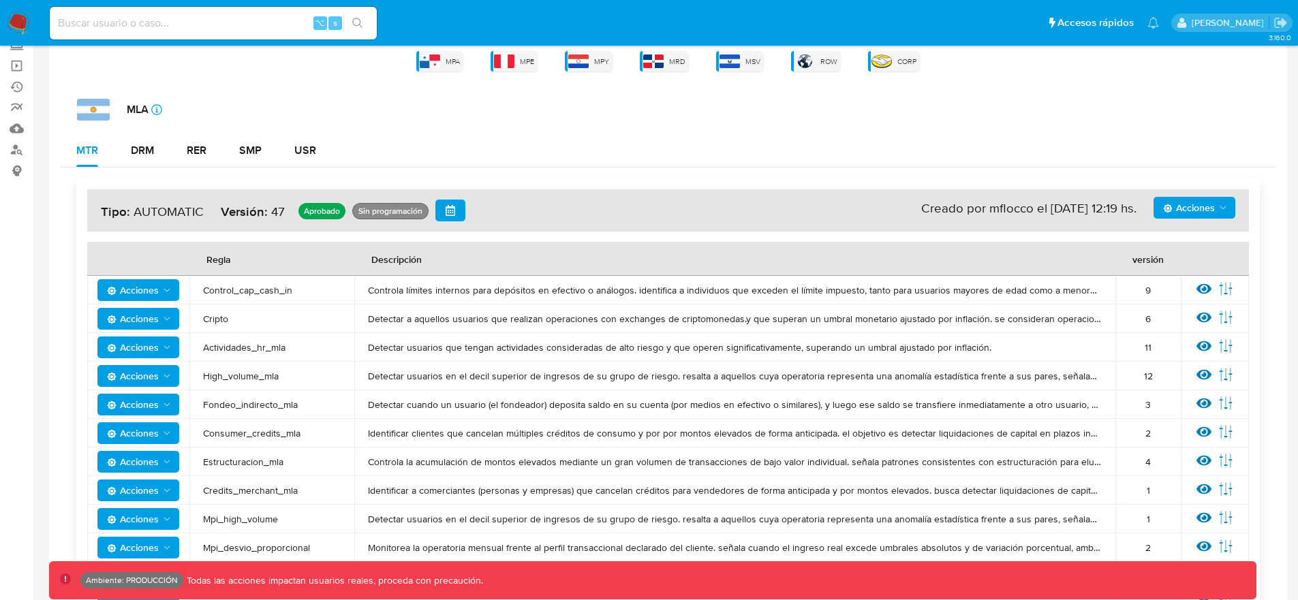
click at [1190, 210] on span "Acciones" at bounding box center [1189, 208] width 52 height 22
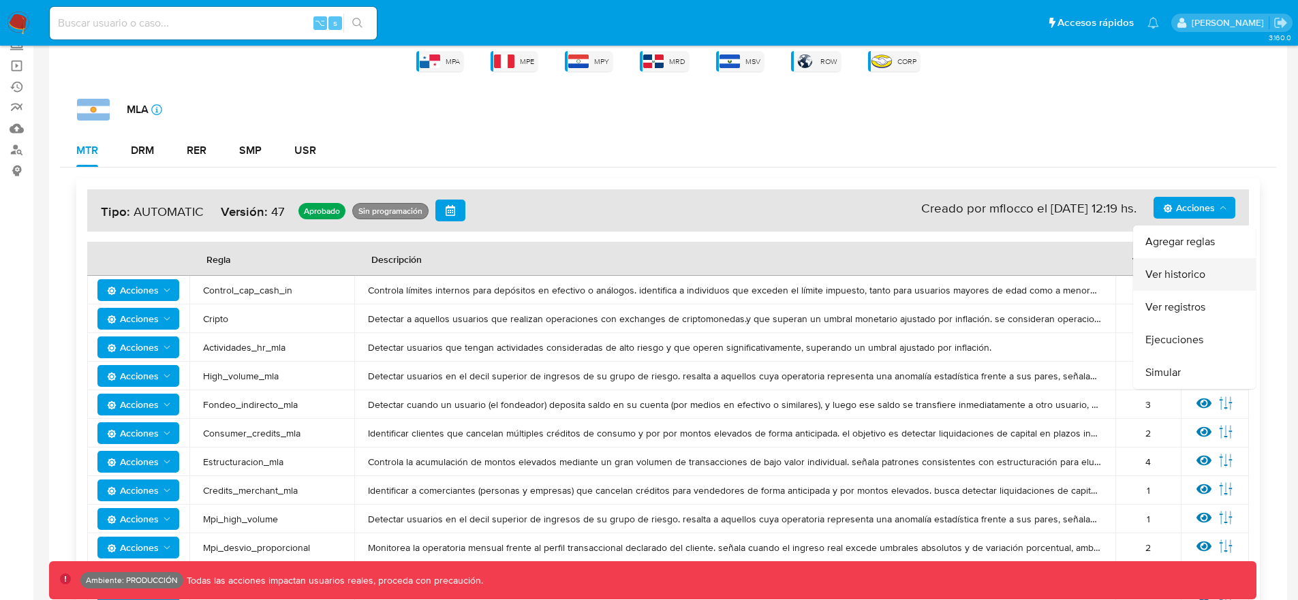
click at [1180, 277] on button "Ver historico" at bounding box center [1194, 274] width 123 height 33
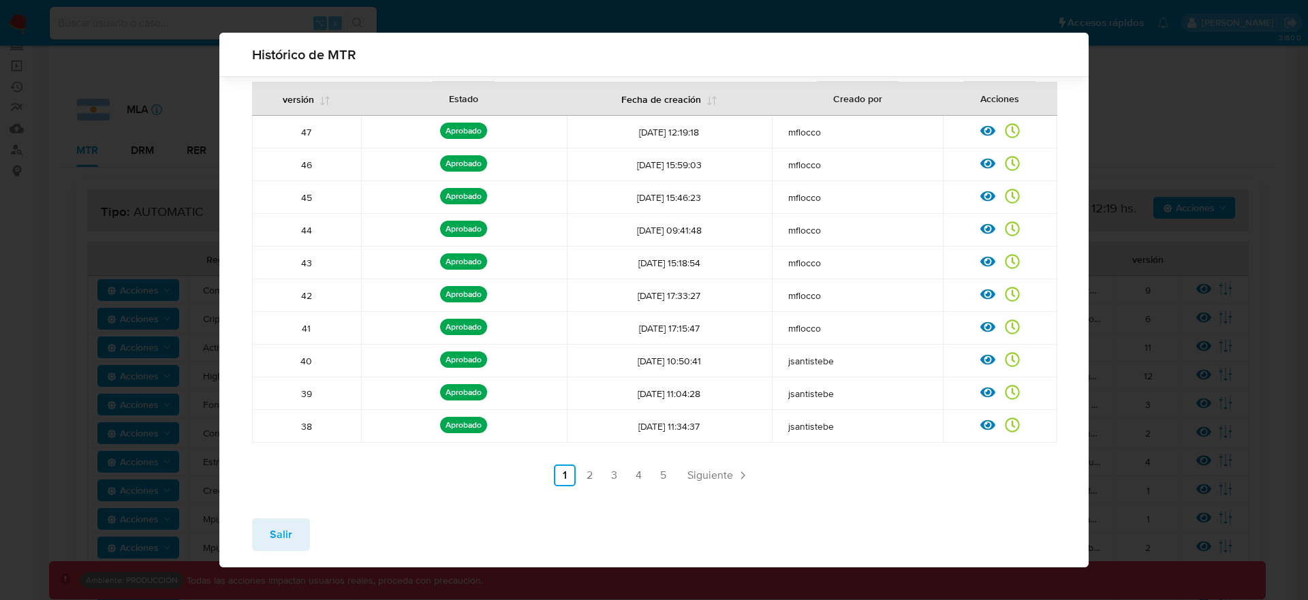
scroll to position [93, 0]
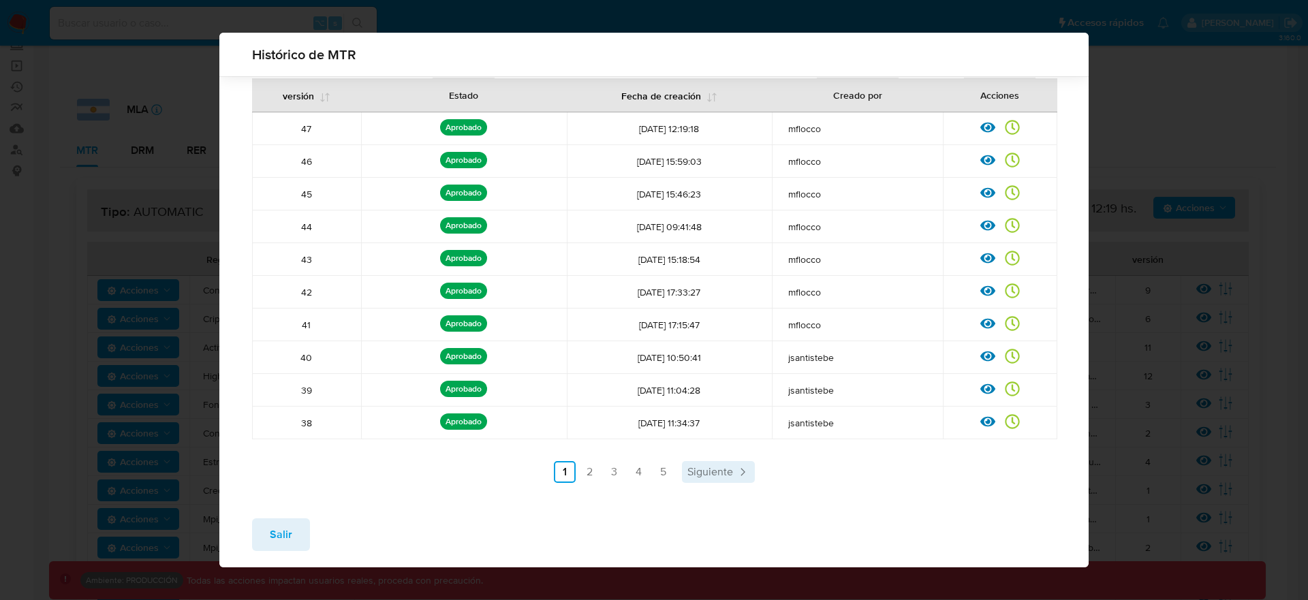
click at [720, 469] on span "Siguiente" at bounding box center [710, 472] width 46 height 11
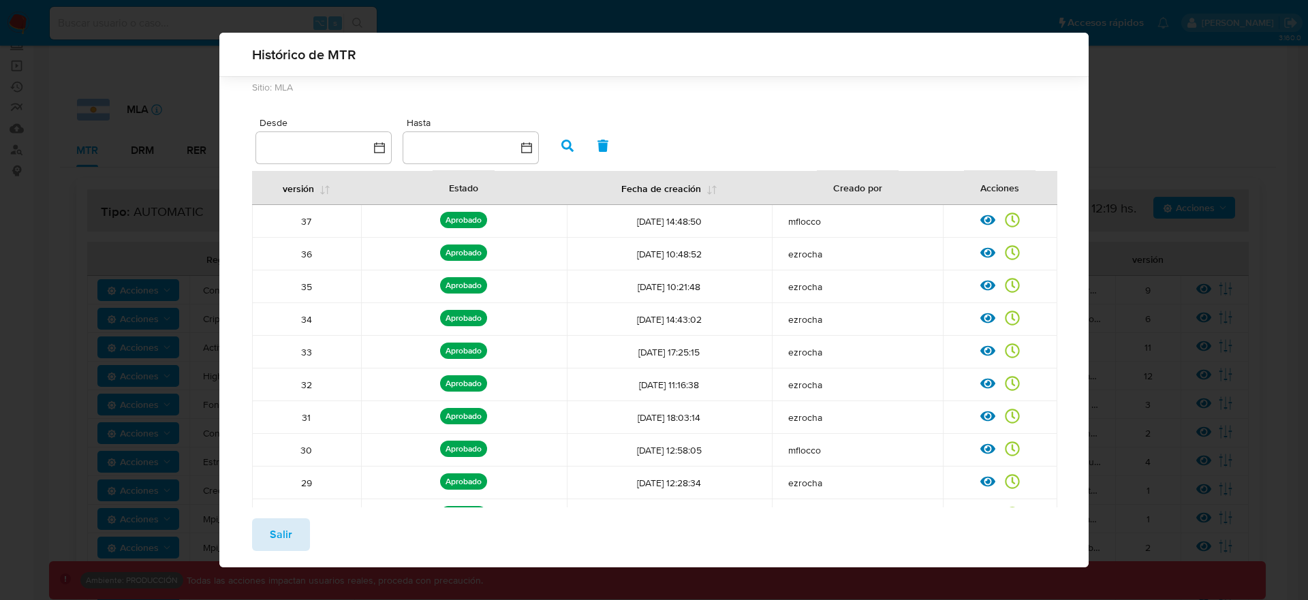
click at [274, 530] on span "Salir" at bounding box center [281, 535] width 22 height 30
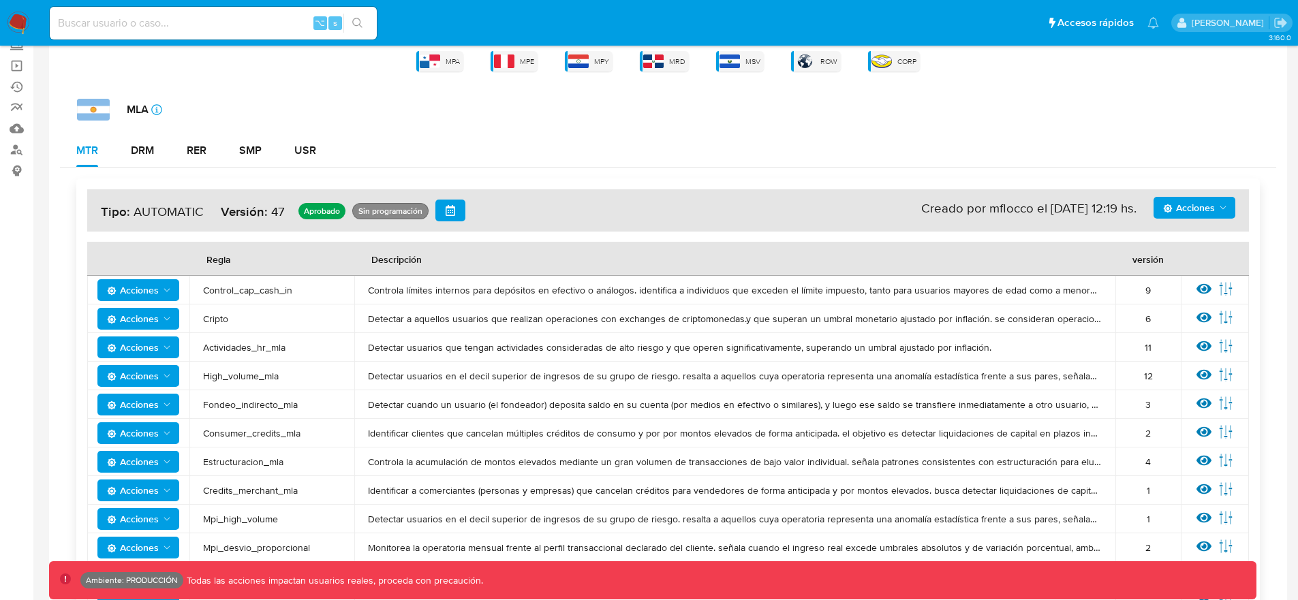
click at [134, 292] on span "Acciones" at bounding box center [133, 290] width 52 height 22
click at [155, 351] on button "Ver historico" at bounding box center [138, 357] width 123 height 33
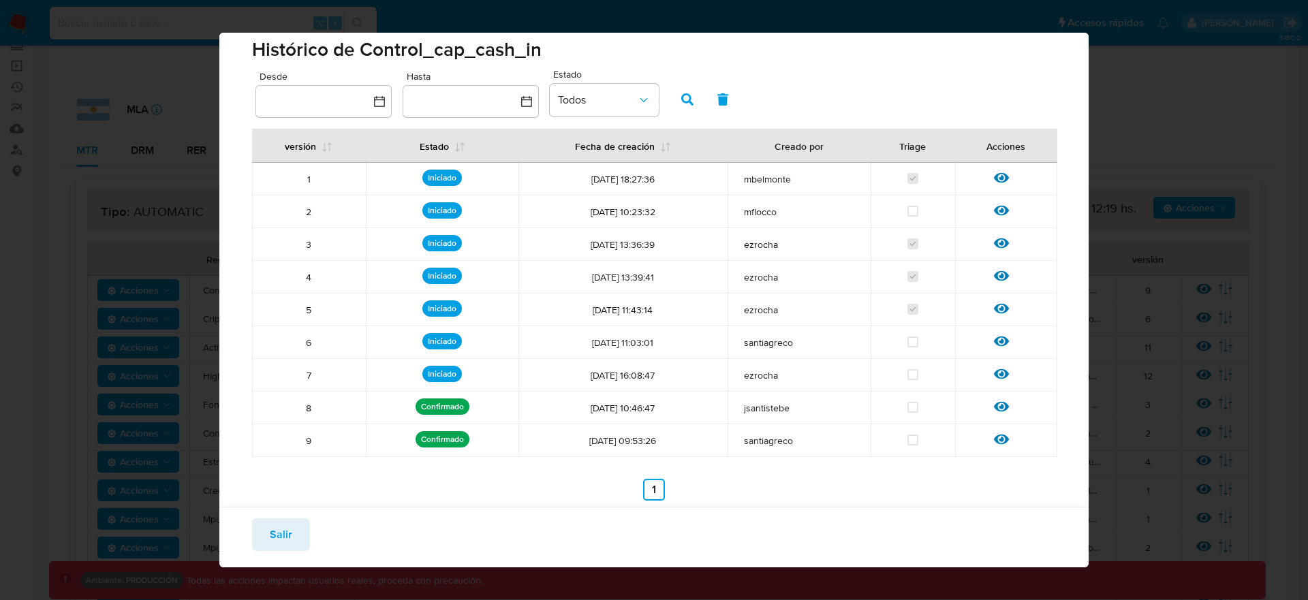
scroll to position [27, 0]
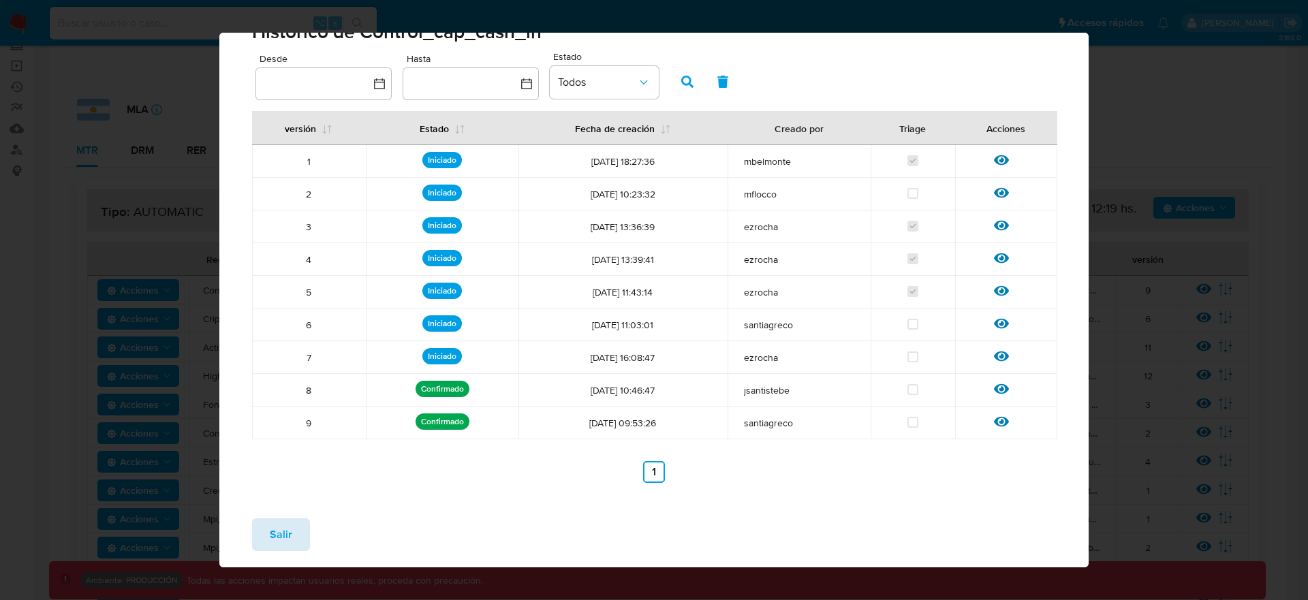
click at [283, 533] on span "Salir" at bounding box center [281, 535] width 22 height 30
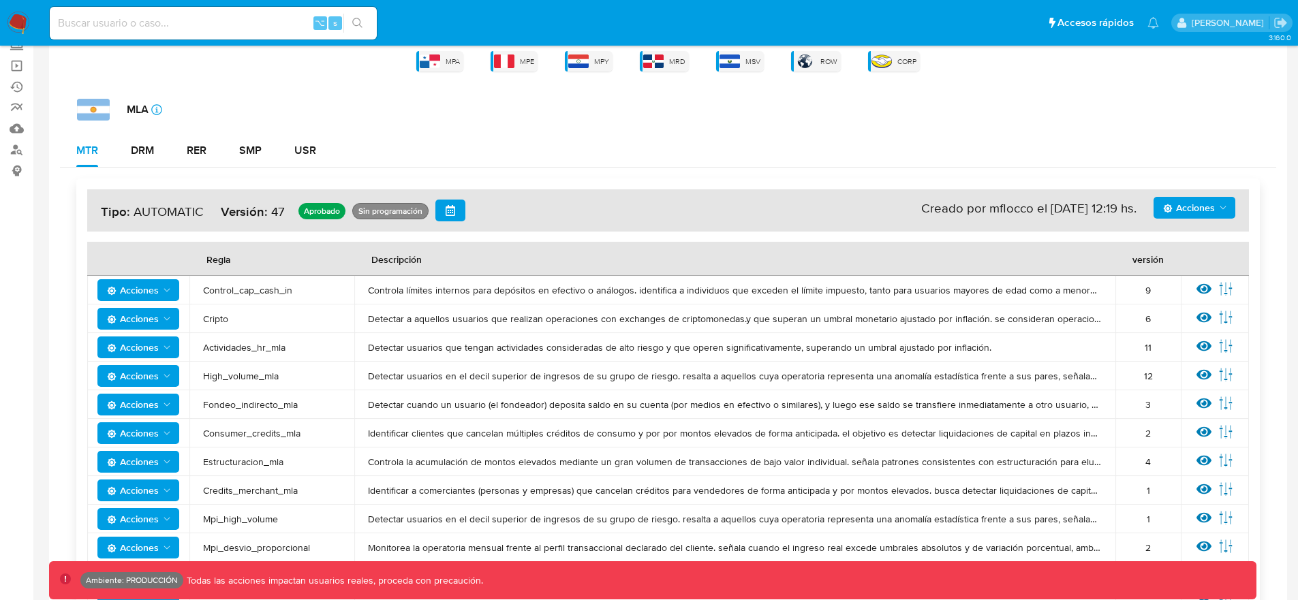
click at [159, 495] on span "Acciones" at bounding box center [139, 490] width 65 height 19
click at [165, 562] on button "Ver historico" at bounding box center [138, 557] width 123 height 33
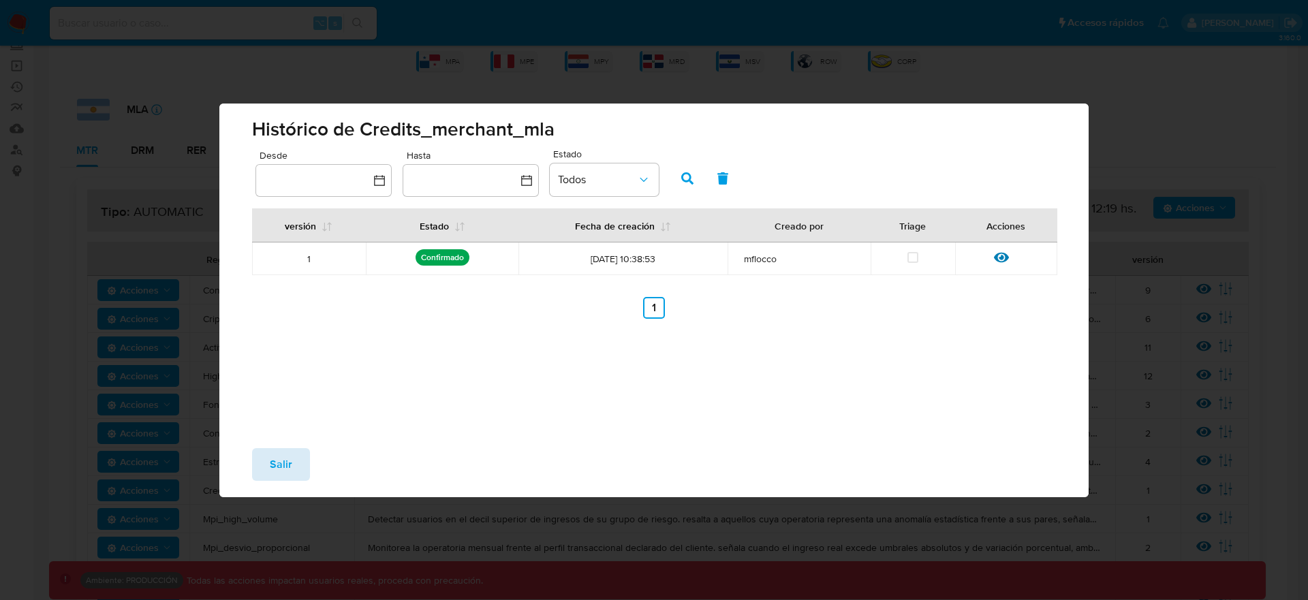
click at [304, 457] on button "Salir" at bounding box center [281, 464] width 58 height 33
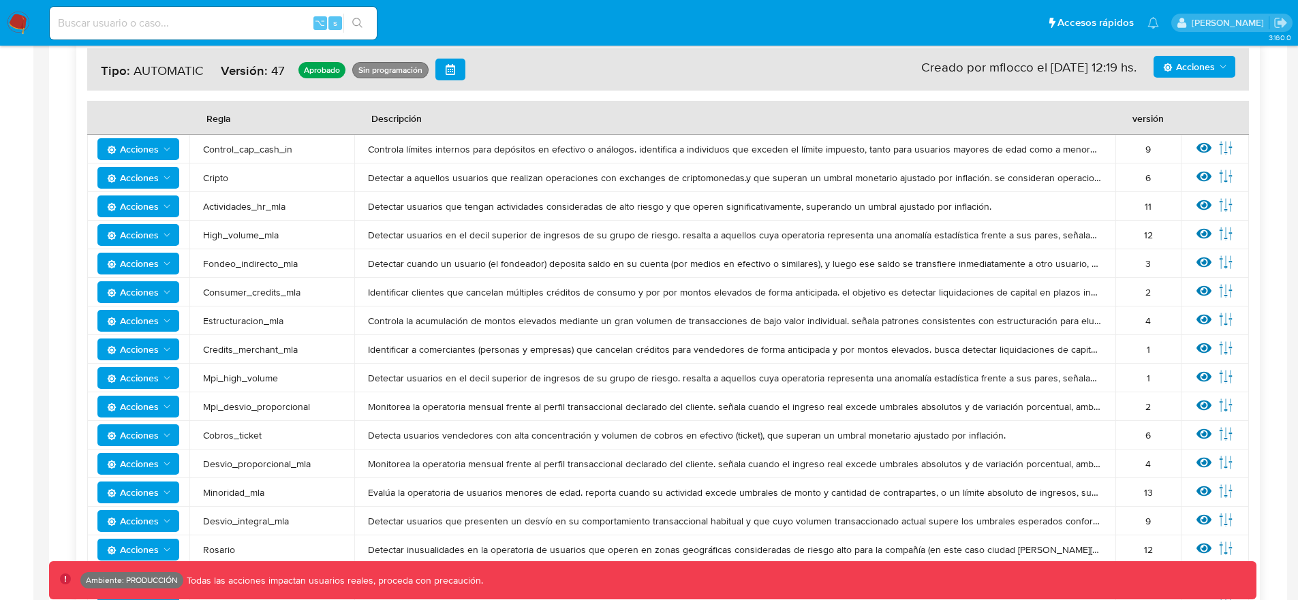
scroll to position [405, 0]
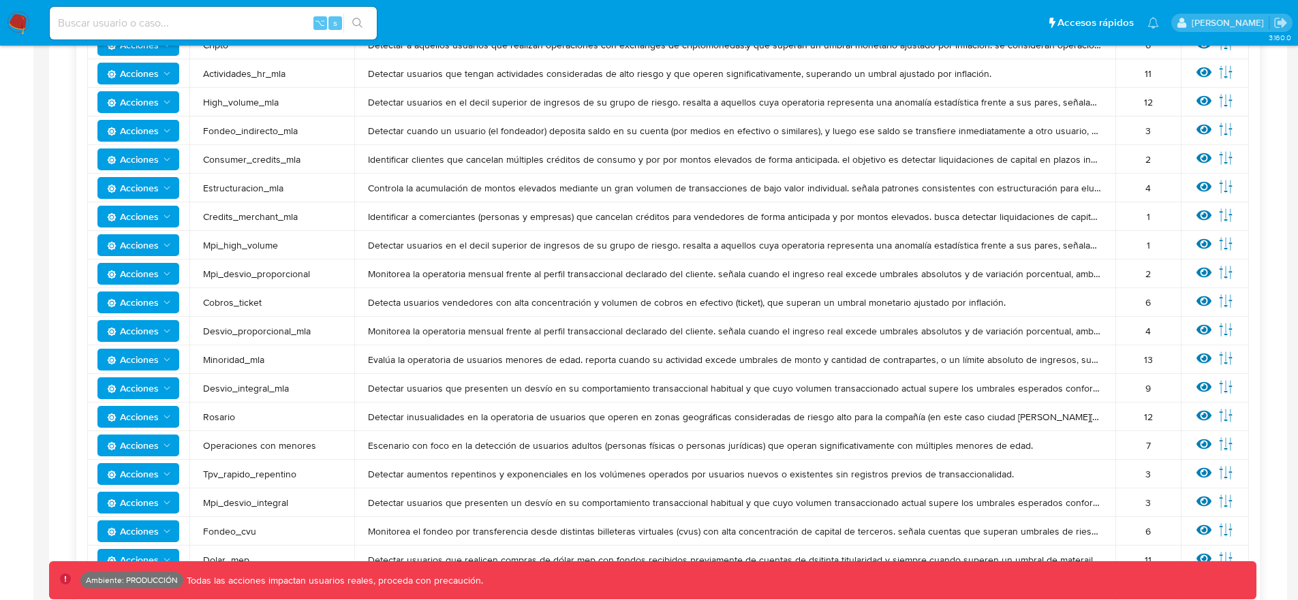
click at [155, 451] on span "Acciones" at bounding box center [133, 446] width 52 height 22
click at [163, 514] on button "Ver historico" at bounding box center [138, 512] width 123 height 33
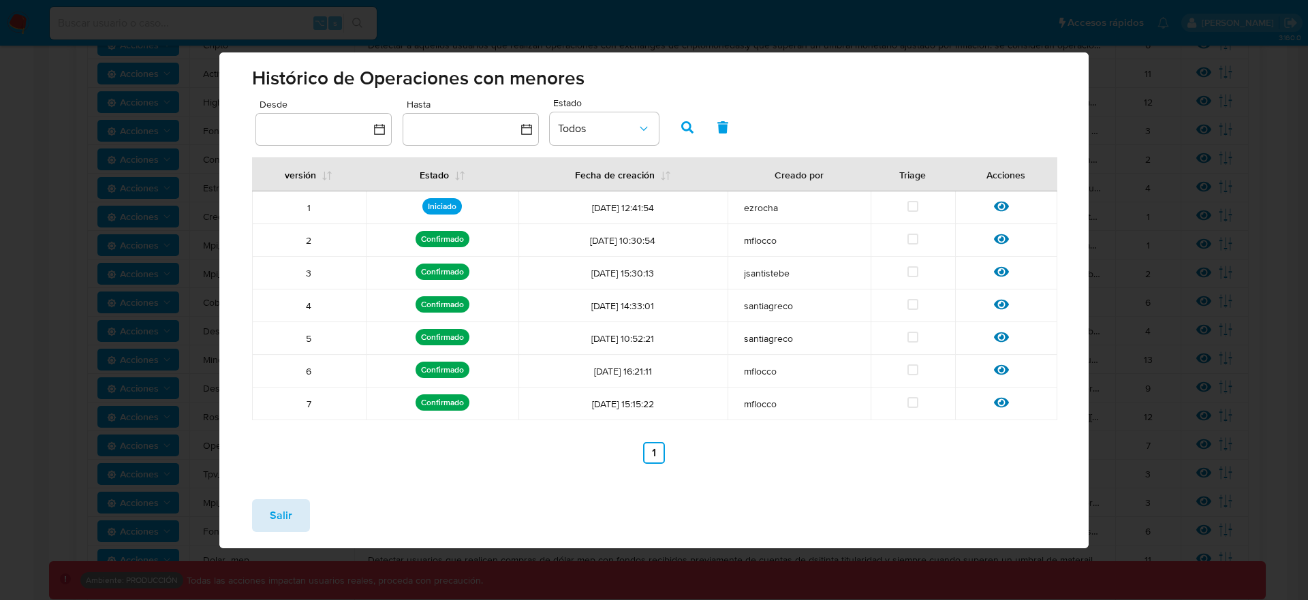
click at [295, 523] on button "Salir" at bounding box center [281, 515] width 58 height 33
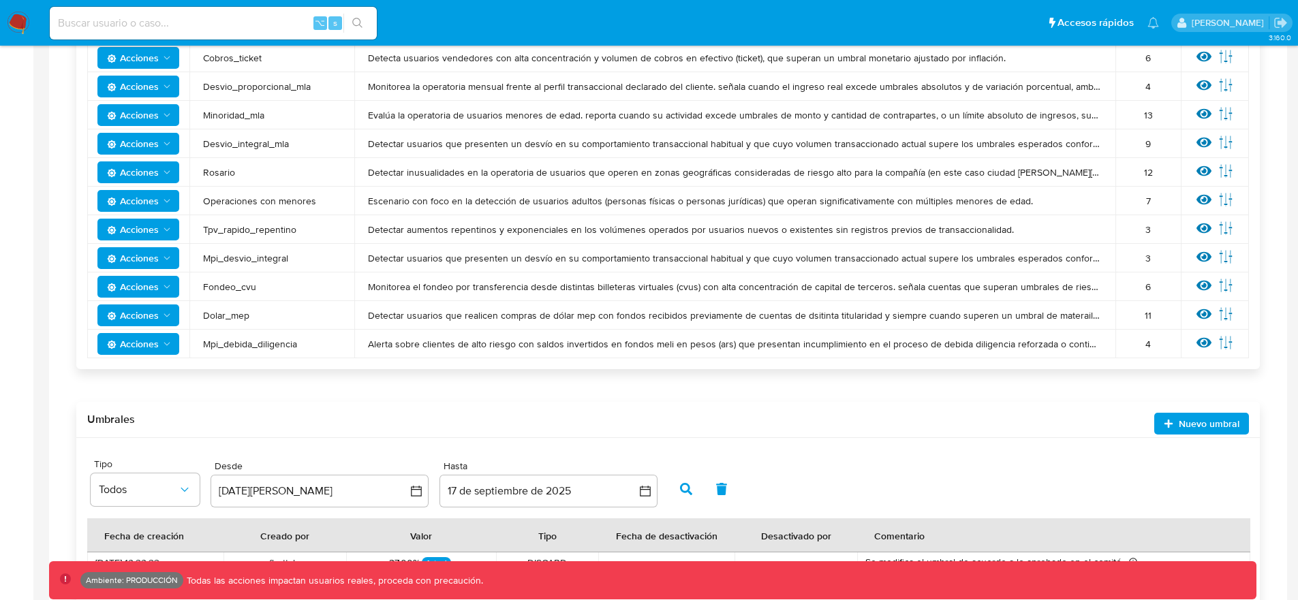
scroll to position [663, 0]
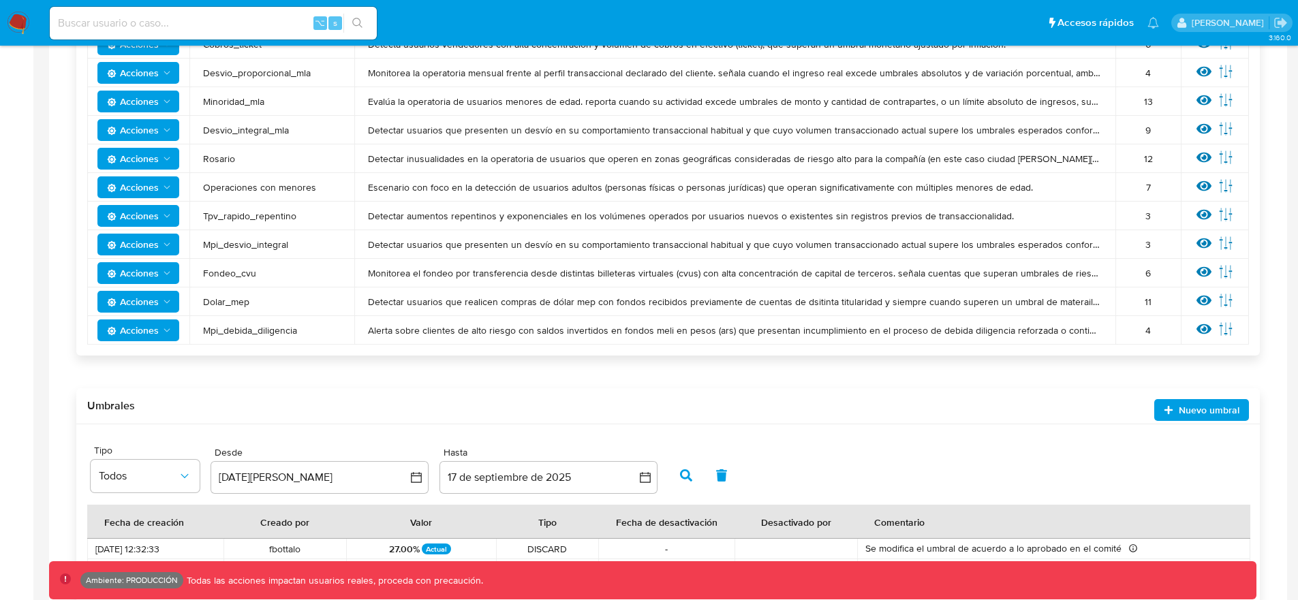
click at [161, 328] on icon "Acciones" at bounding box center [166, 330] width 11 height 11
click at [161, 403] on button "Ver historico" at bounding box center [138, 397] width 123 height 33
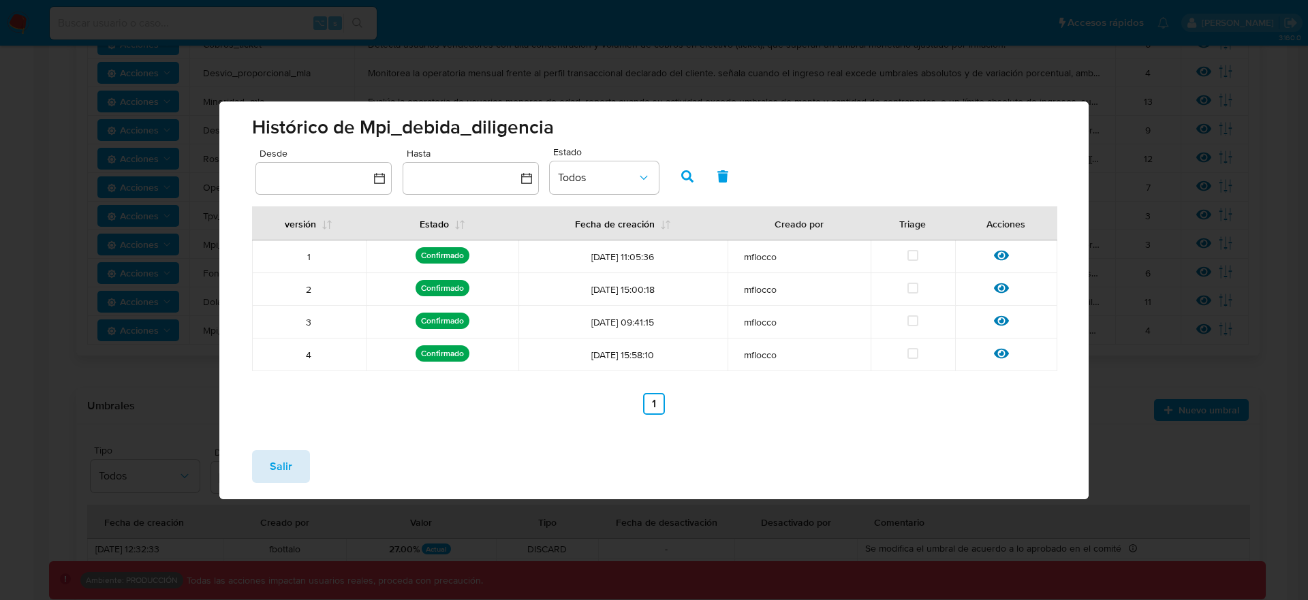
click at [270, 476] on span "Salir" at bounding box center [281, 467] width 22 height 30
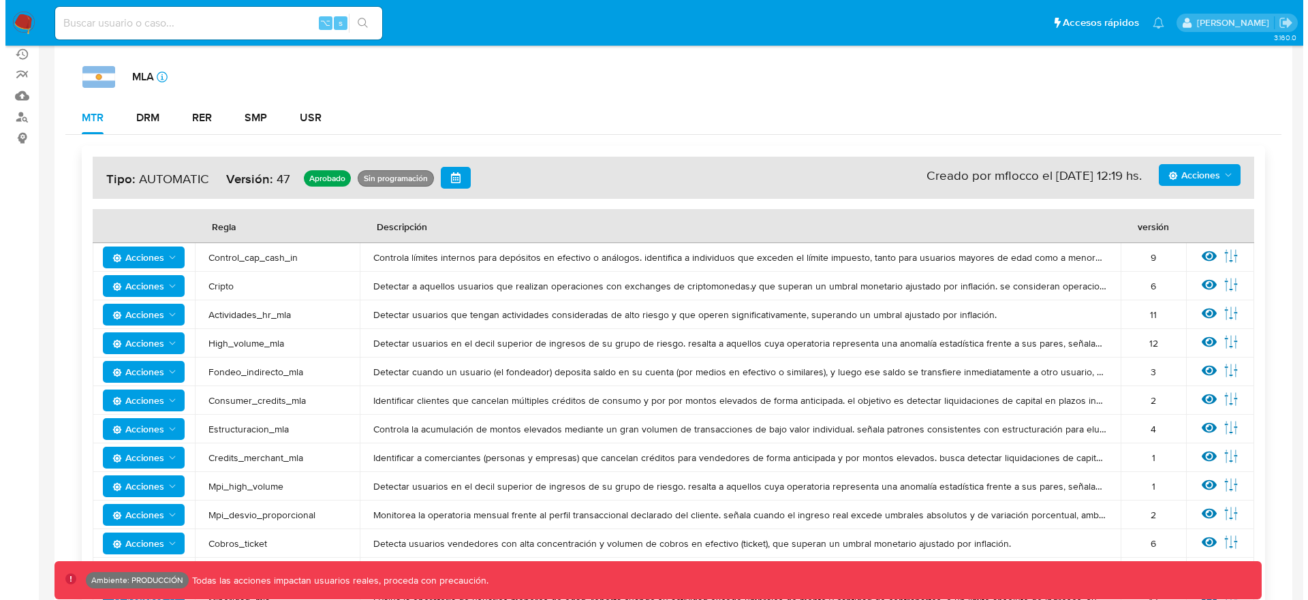
scroll to position [223, 0]
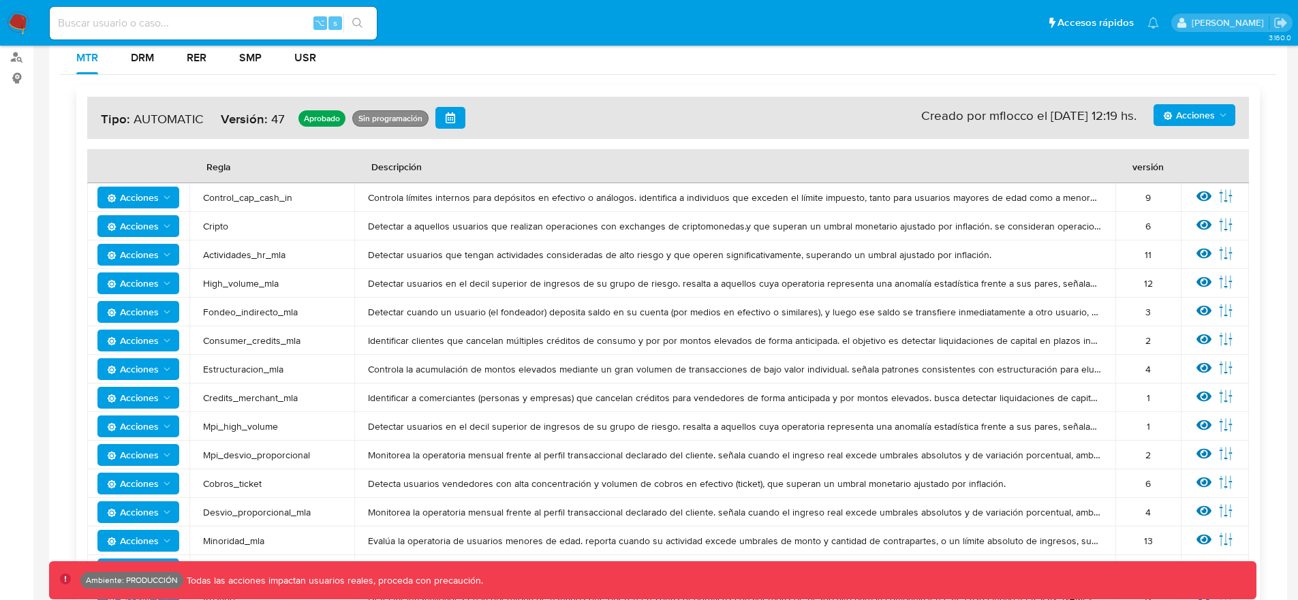
click at [170, 182] on th at bounding box center [138, 166] width 102 height 34
click at [166, 200] on icon "Acciones" at bounding box center [166, 197] width 11 height 11
click at [153, 251] on button "Ver historico" at bounding box center [138, 264] width 123 height 33
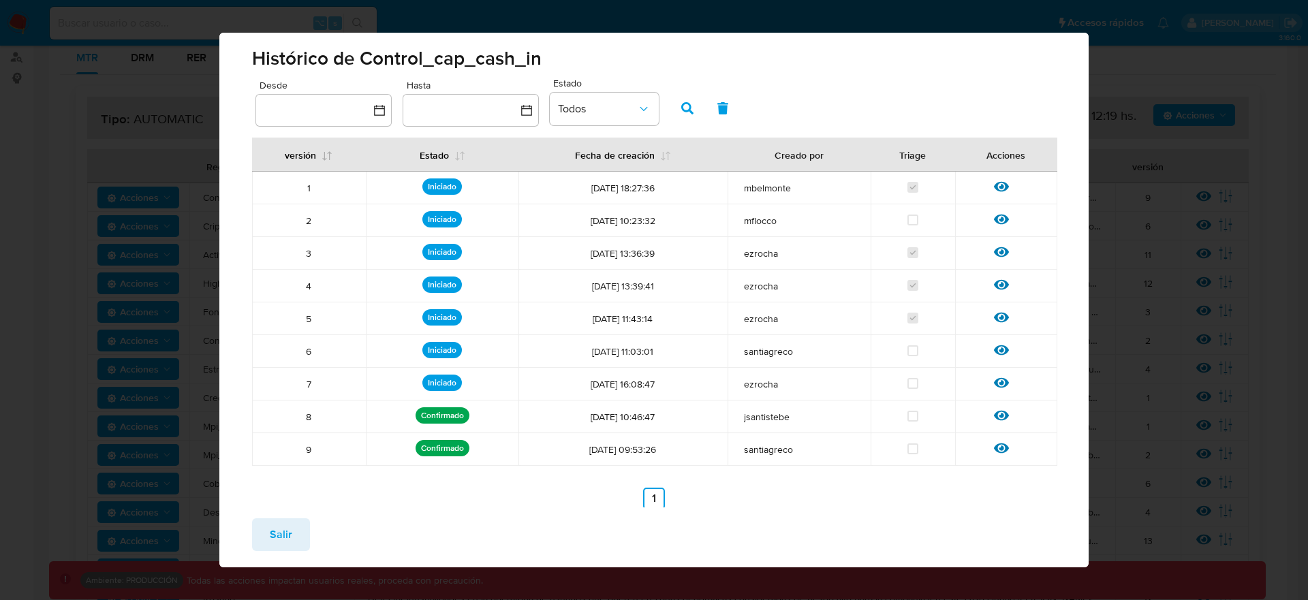
click at [296, 155] on button "versión" at bounding box center [308, 154] width 80 height 33
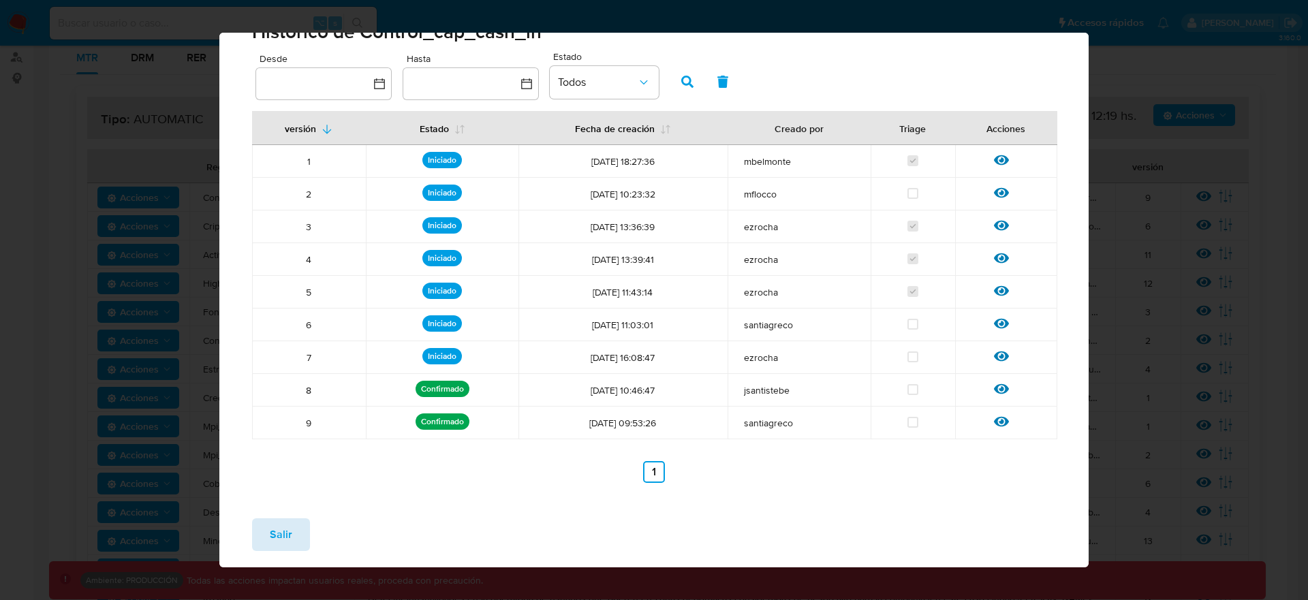
click at [281, 521] on span "Salir" at bounding box center [281, 535] width 22 height 30
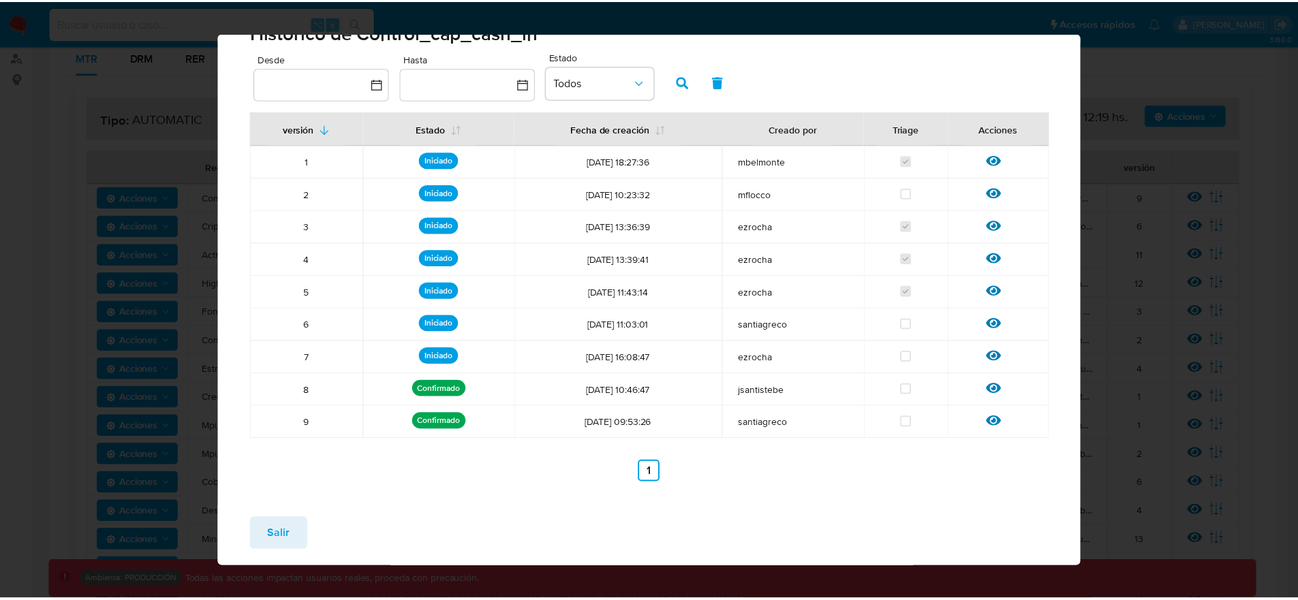
scroll to position [27, 0]
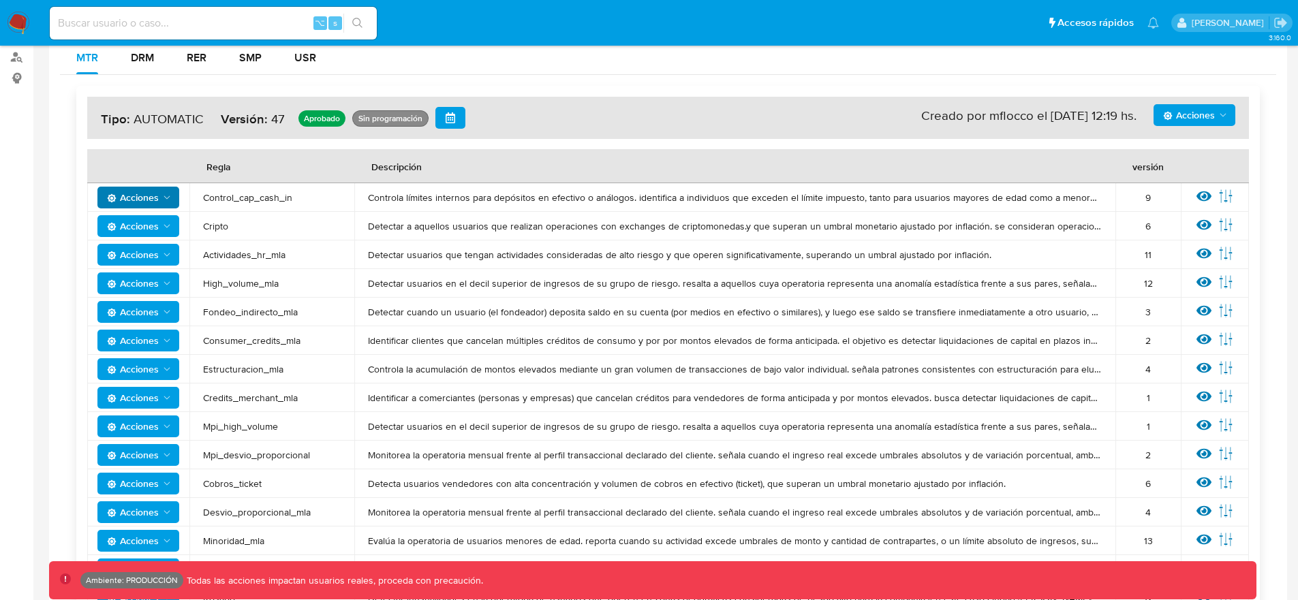
click at [166, 425] on icon "Acciones" at bounding box center [166, 426] width 11 height 11
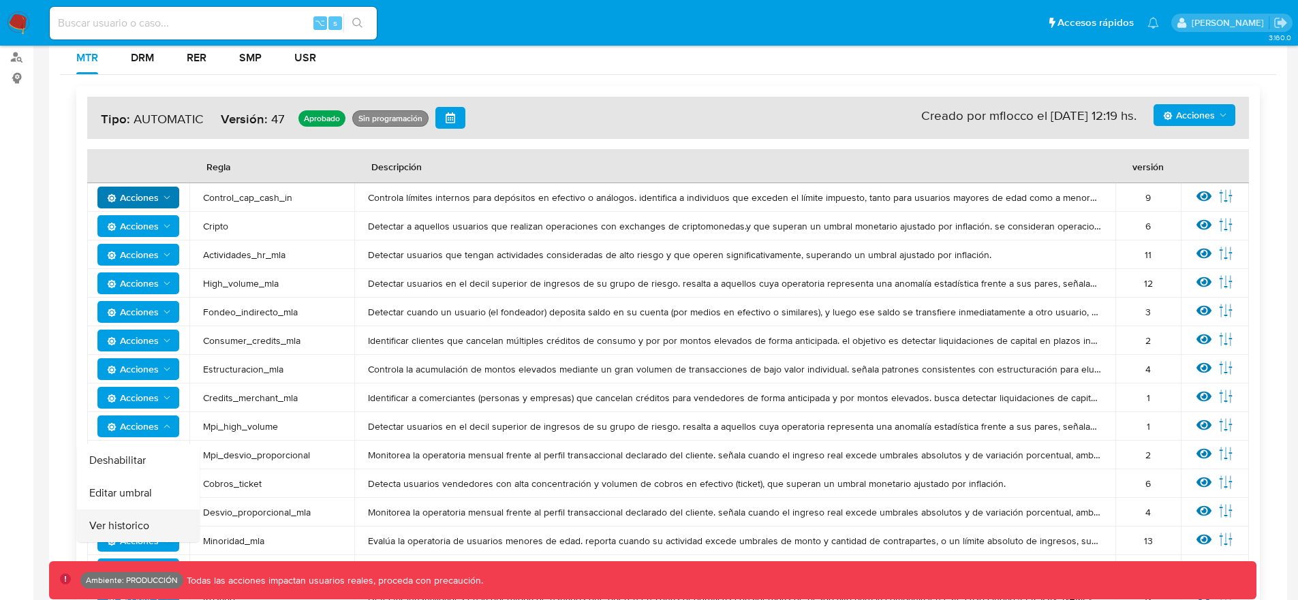
click at [158, 514] on button "Ver historico" at bounding box center [138, 525] width 123 height 33
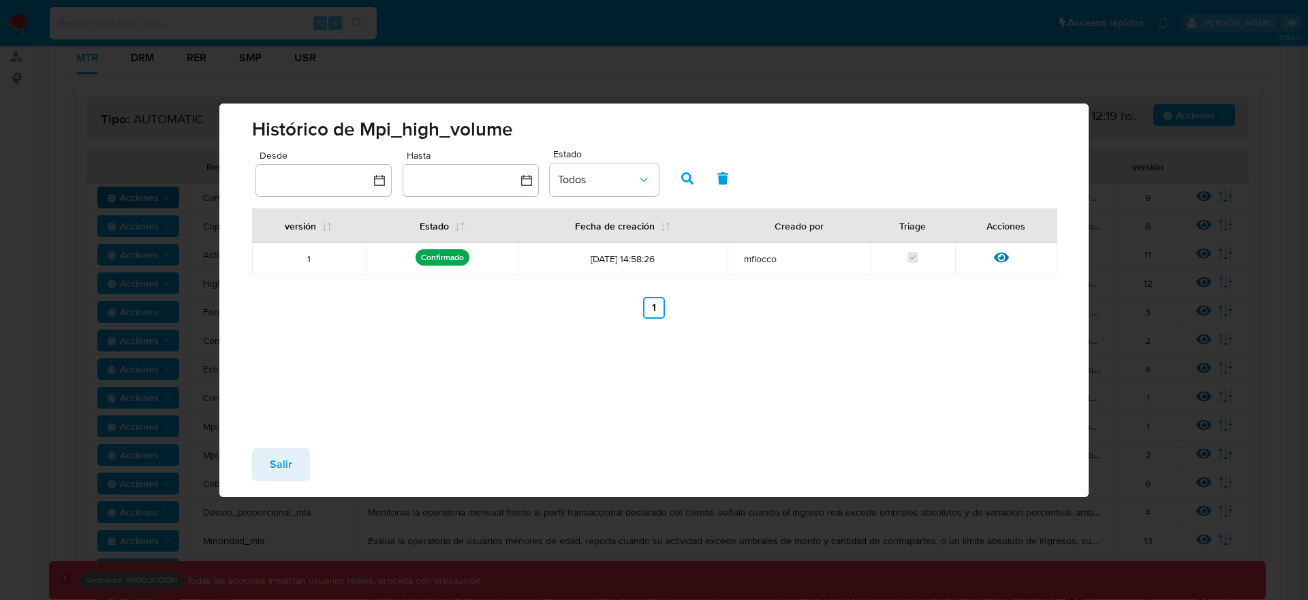
drag, startPoint x: 278, startPoint y: 480, endPoint x: 280, endPoint y: 464, distance: 16.5
click at [278, 480] on span "Salir" at bounding box center [281, 465] width 22 height 30
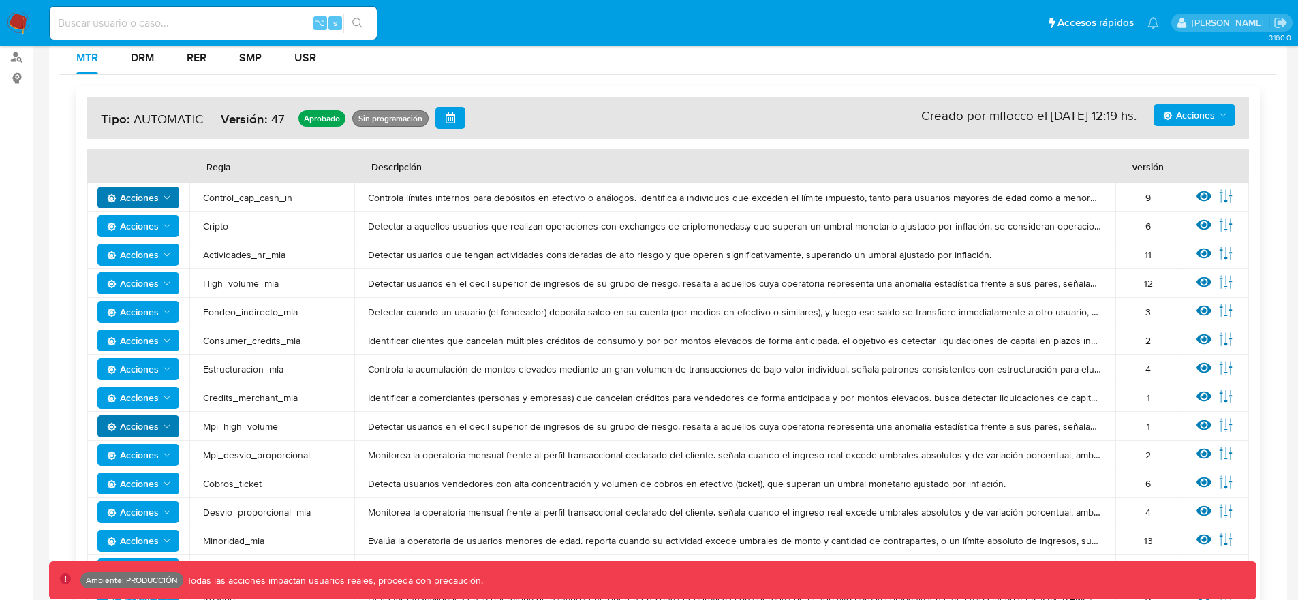
click at [280, 462] on td "Mpi_desvio_proporcional" at bounding box center [271, 455] width 165 height 29
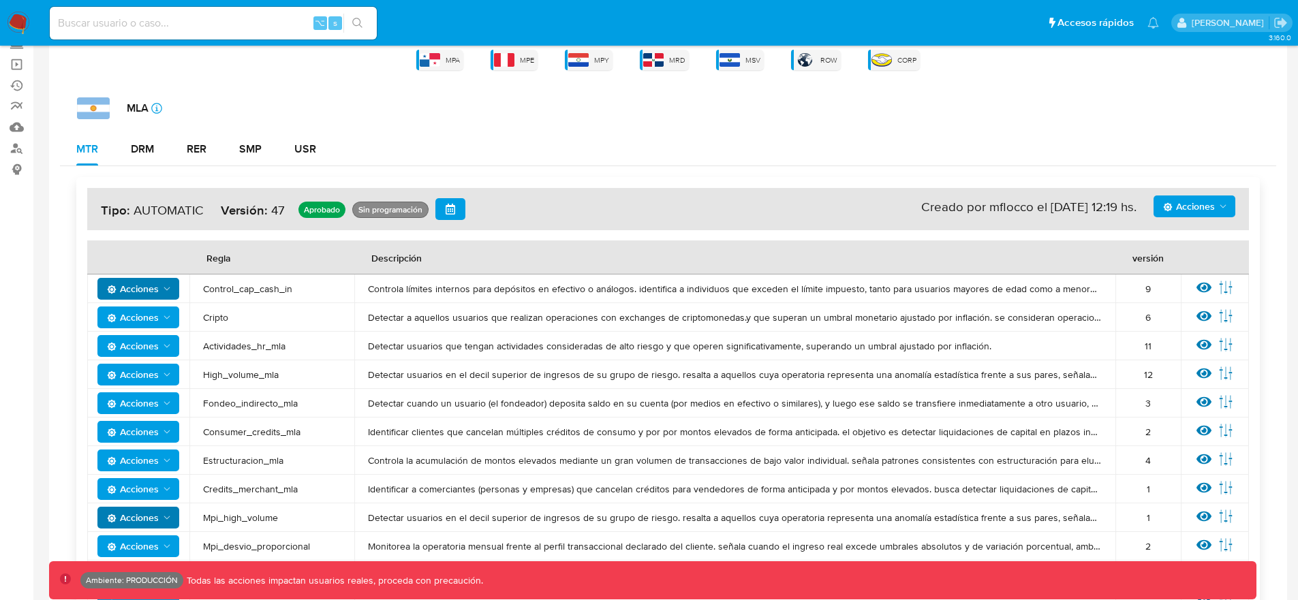
scroll to position [0, 0]
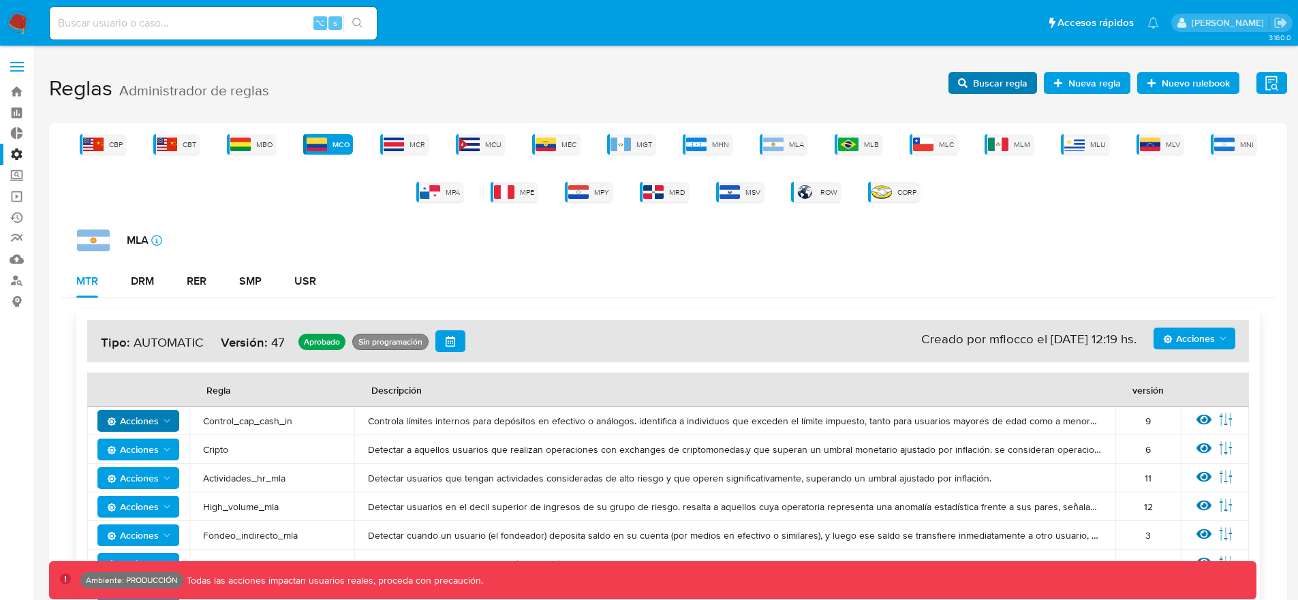
click at [1006, 77] on span "Buscar regla" at bounding box center [1000, 83] width 54 height 22
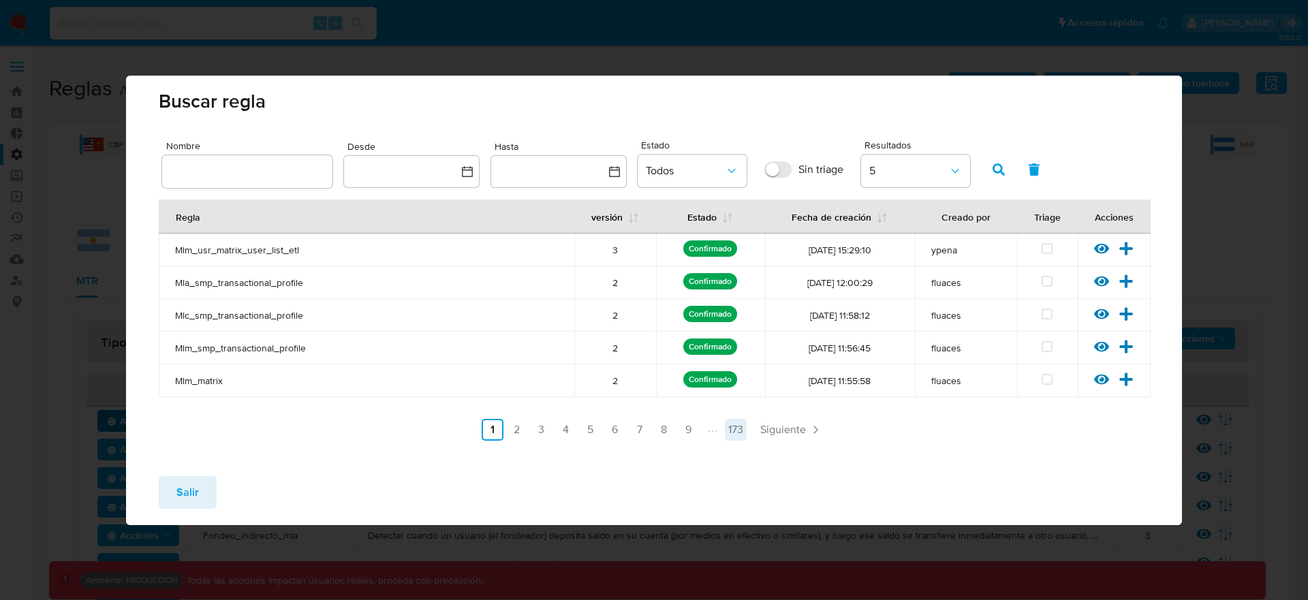
click at [740, 430] on link "173" at bounding box center [736, 430] width 22 height 22
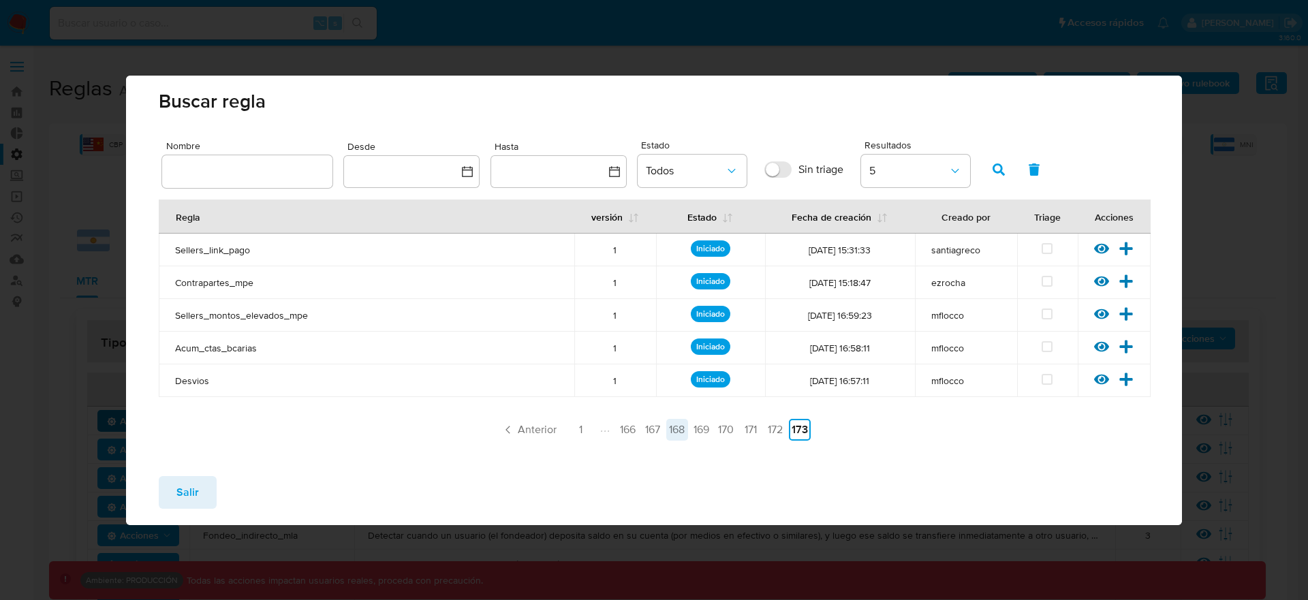
click at [678, 425] on link "168" at bounding box center [677, 430] width 22 height 22
click at [200, 483] on button "Salir" at bounding box center [188, 492] width 58 height 33
